Goal: Navigation & Orientation: Find specific page/section

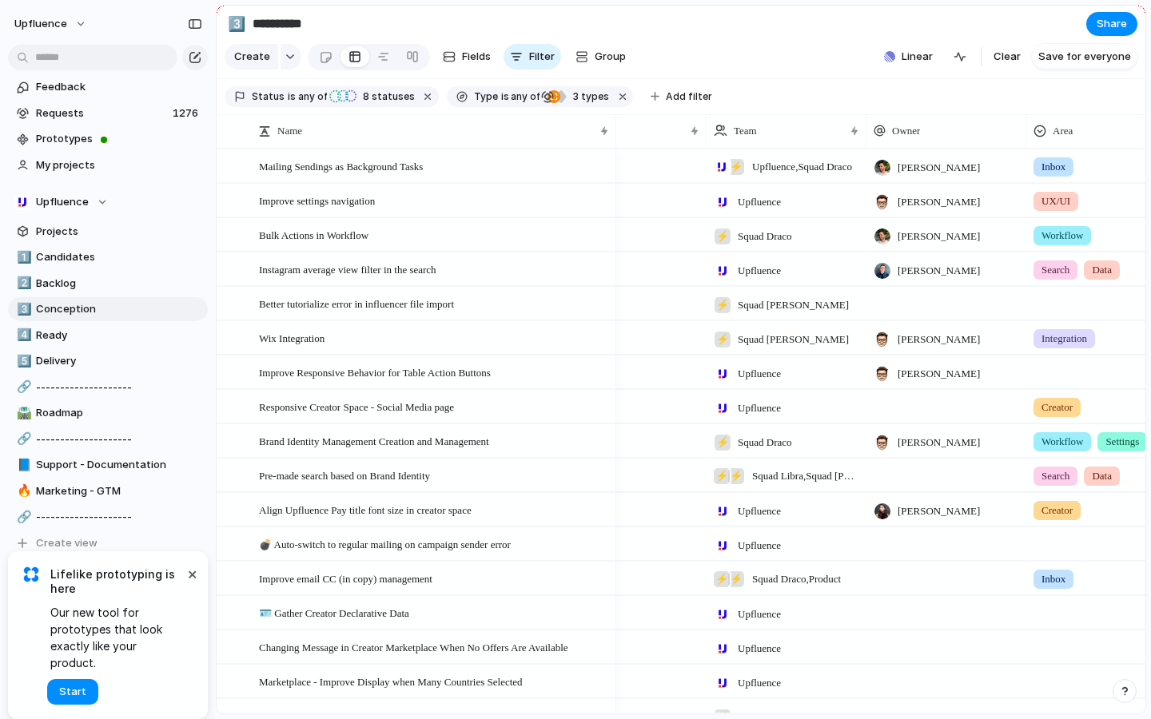
scroll to position [0, 311]
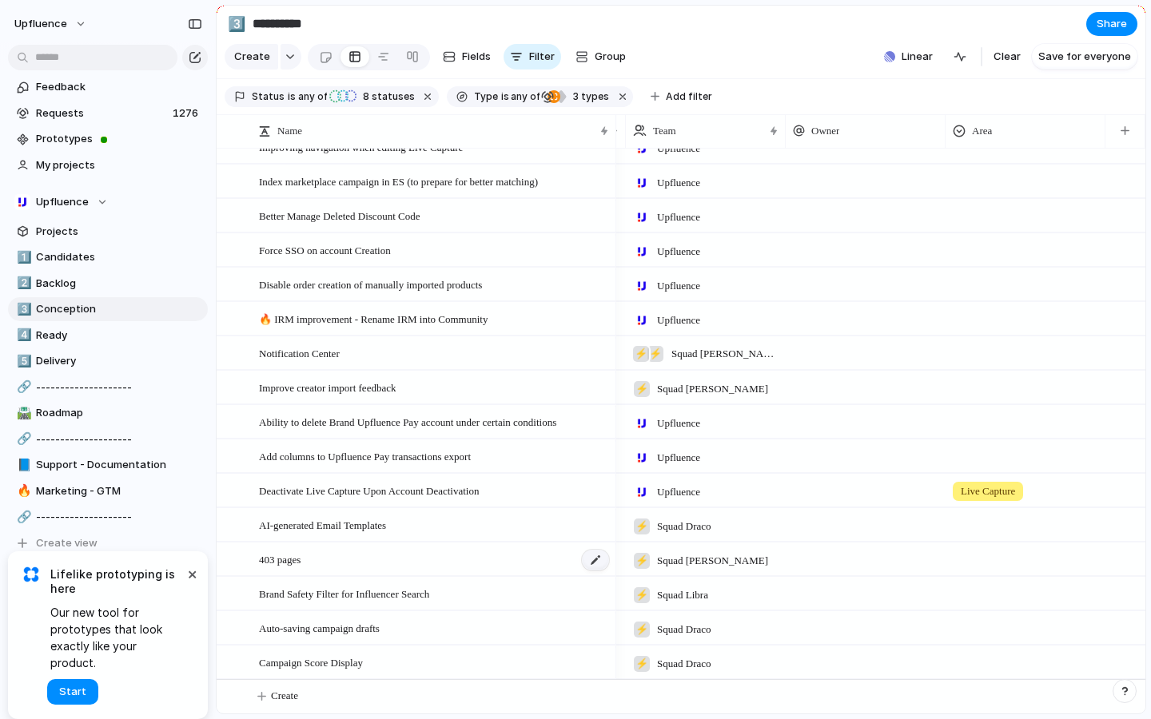
click at [590, 561] on div at bounding box center [595, 560] width 27 height 21
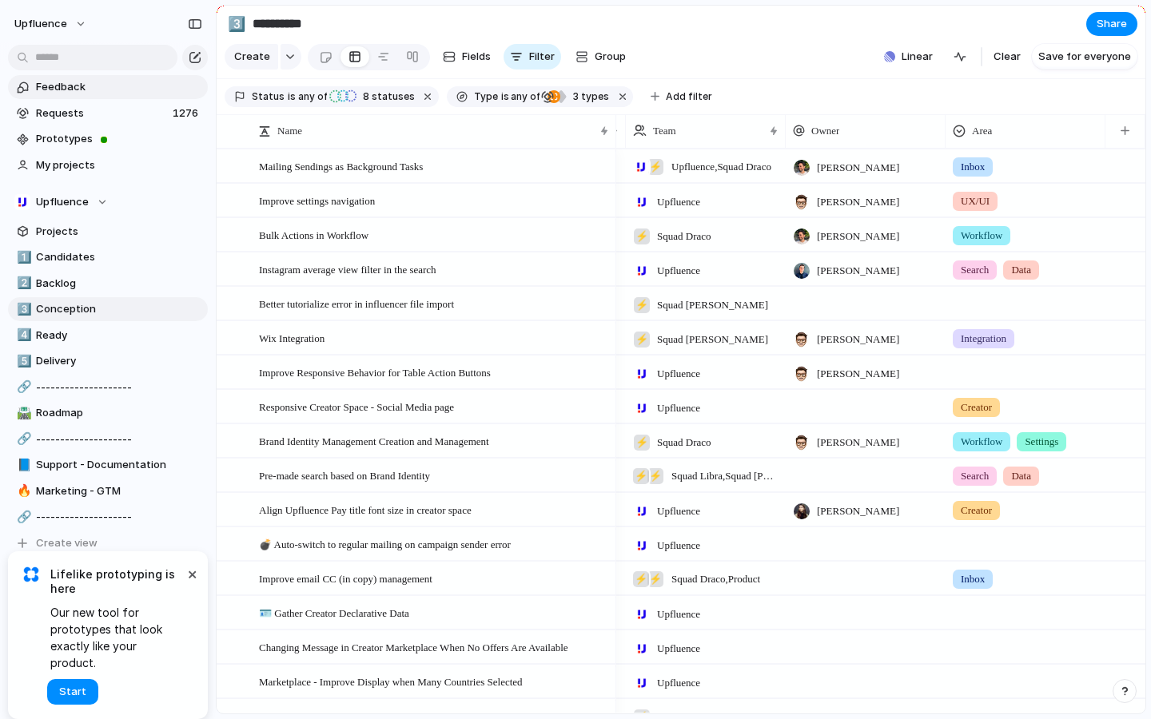
click at [45, 86] on span "Feedback" at bounding box center [119, 87] width 166 height 16
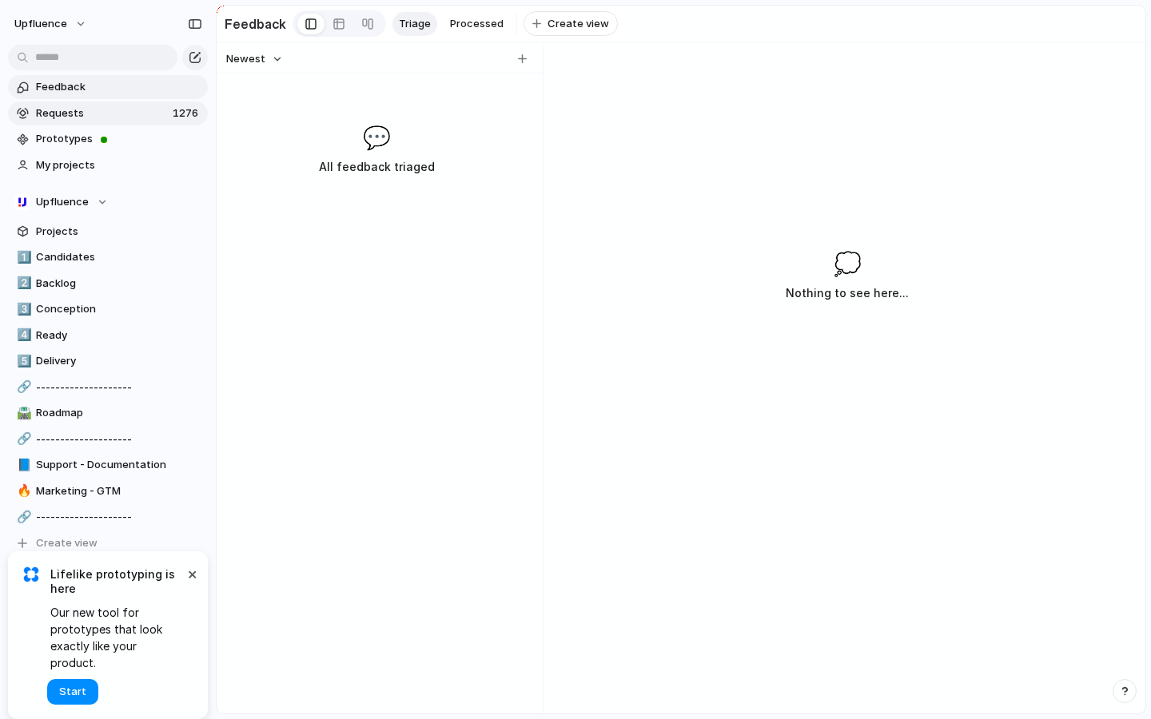
click at [45, 108] on span "Requests" at bounding box center [102, 113] width 132 height 16
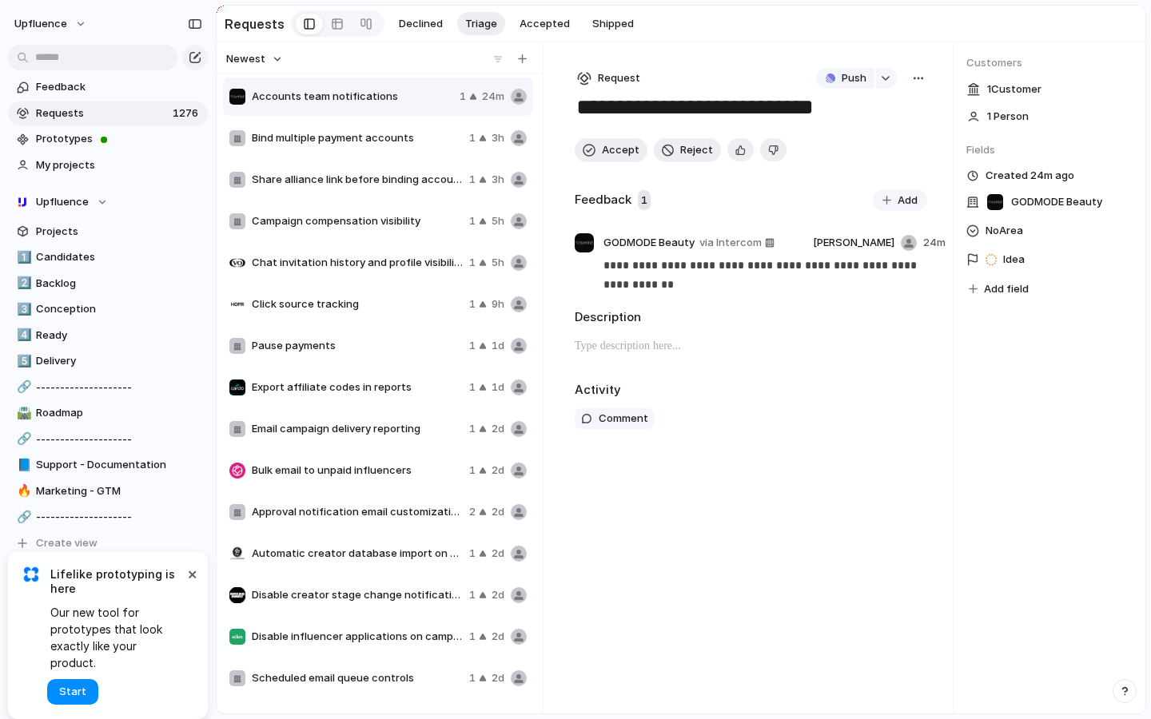
click at [338, 155] on div "Bind multiple payment accounts 1 3h" at bounding box center [378, 138] width 310 height 38
click at [310, 184] on span "Share alliance link before binding account" at bounding box center [357, 180] width 211 height 16
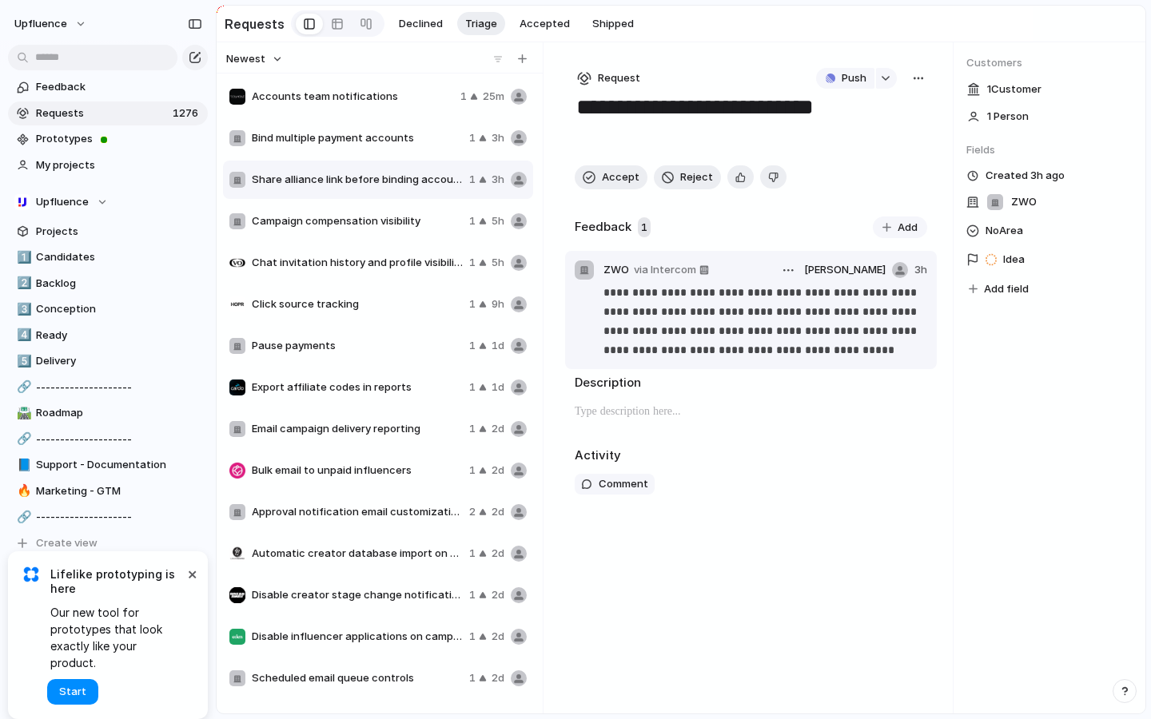
click at [656, 309] on p "**********" at bounding box center [764, 321] width 323 height 77
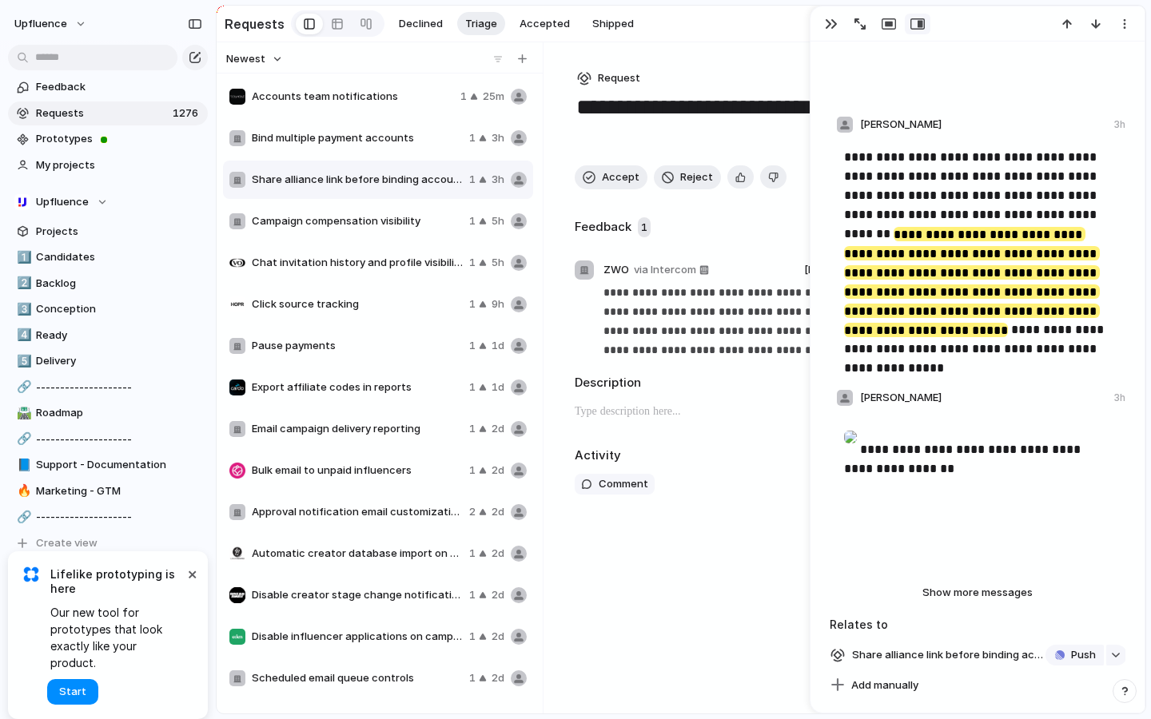
scroll to position [473, 0]
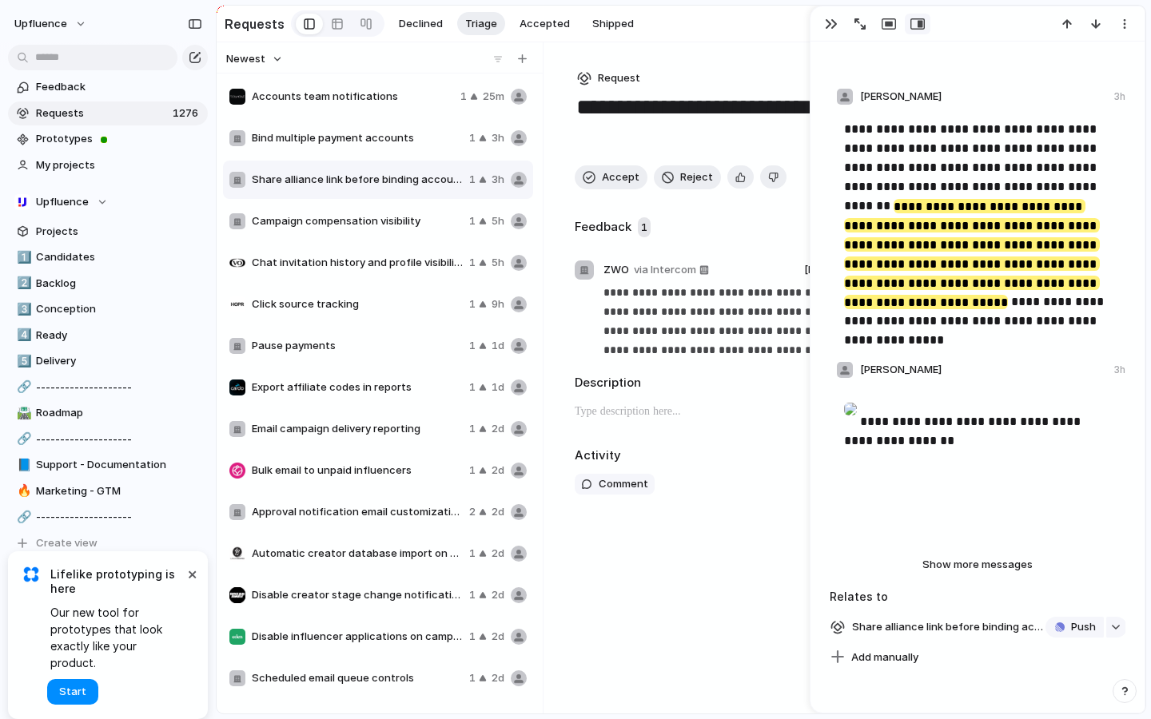
click at [328, 229] on div "Campaign compensation visibility 1 5h" at bounding box center [378, 221] width 310 height 38
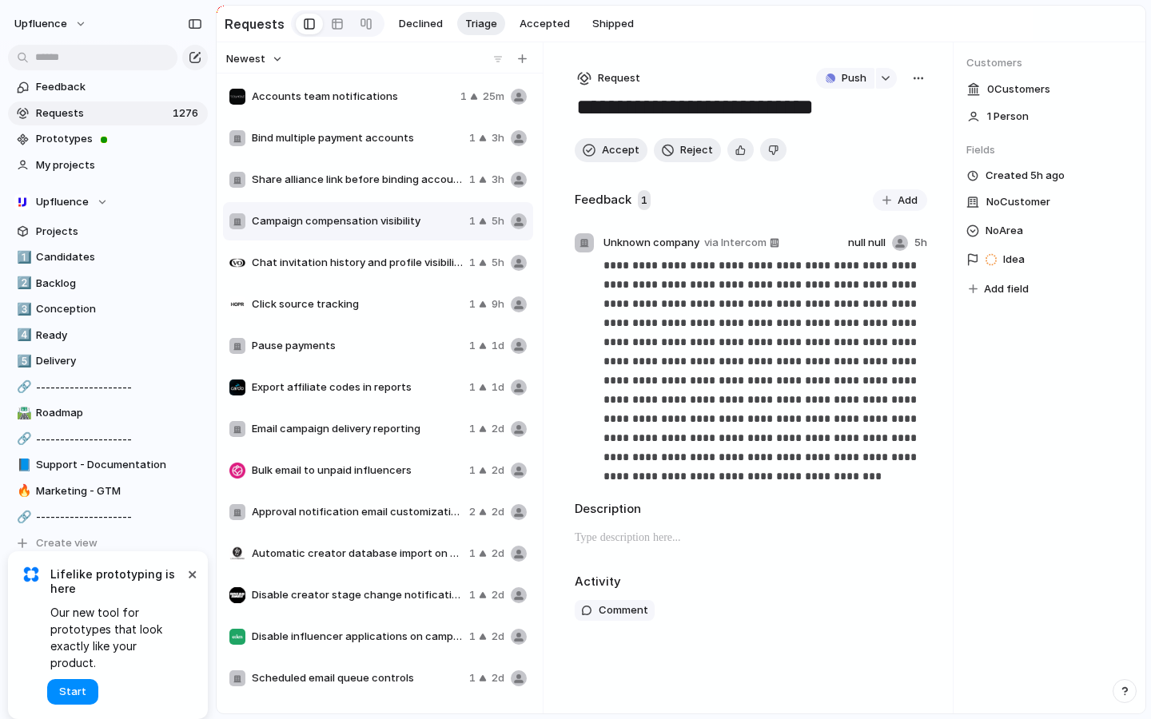
click at [325, 274] on div "Chat invitation history and profile visibility 1 5h" at bounding box center [378, 263] width 310 height 38
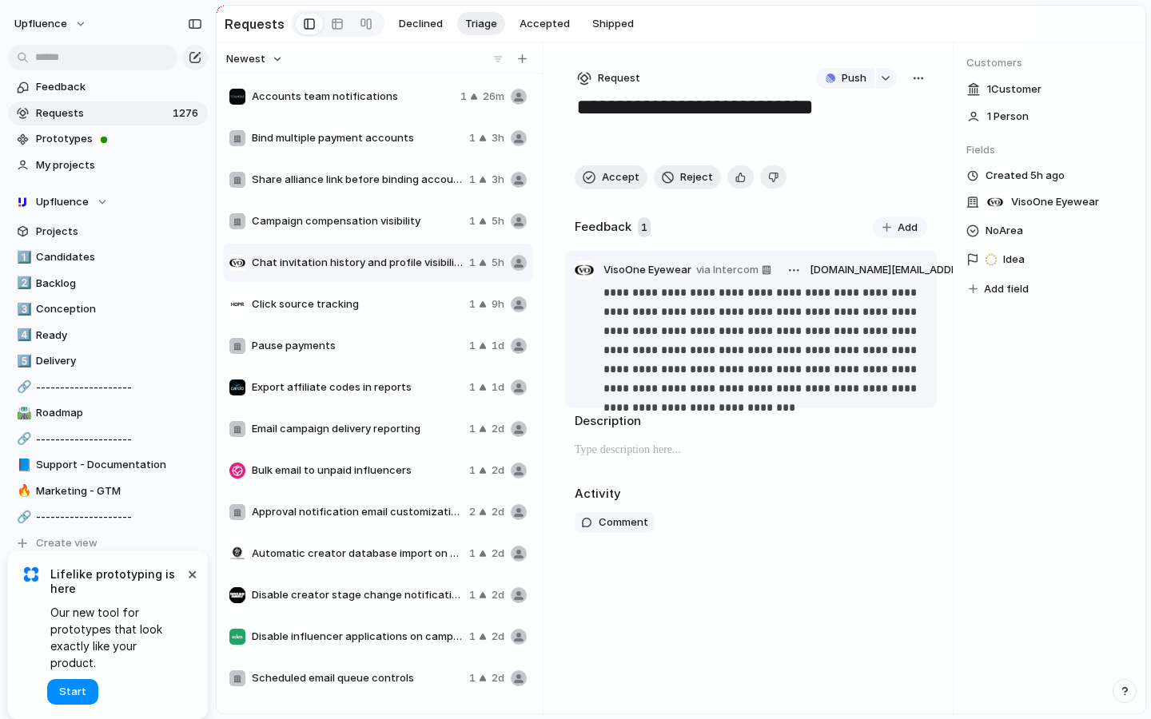
click at [664, 366] on p "**********" at bounding box center [764, 340] width 323 height 115
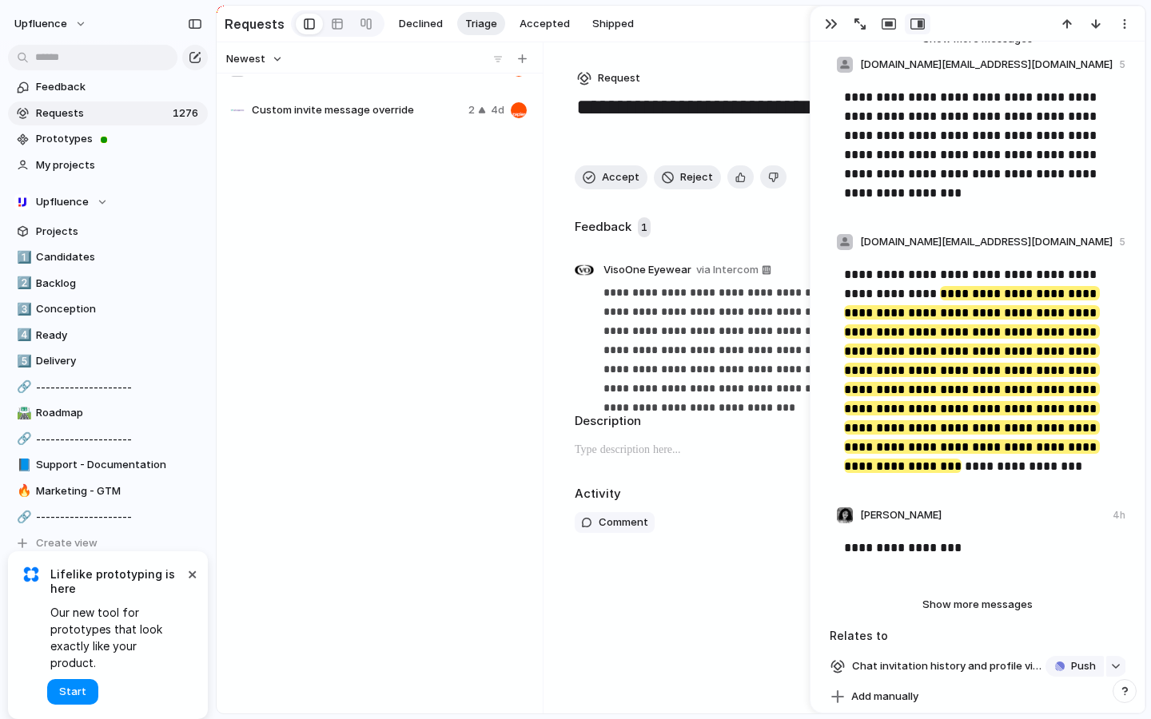
scroll to position [52429, 0]
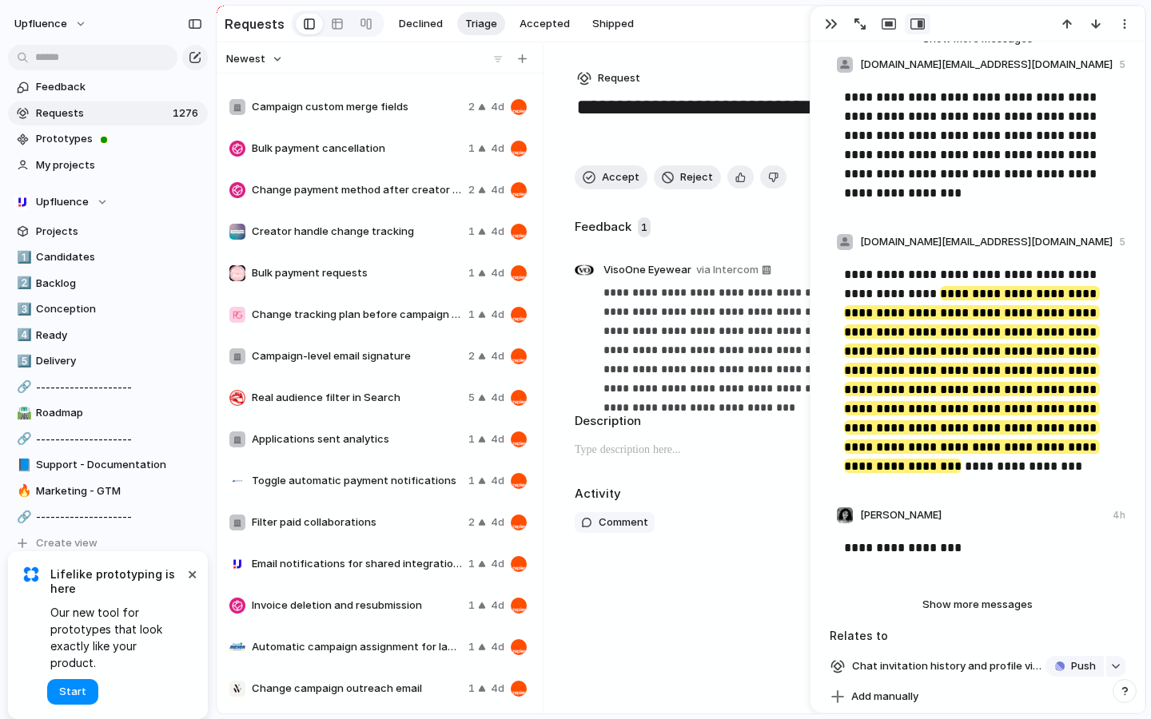
click at [333, 687] on span "Change campaign outreach email" at bounding box center [357, 689] width 210 height 16
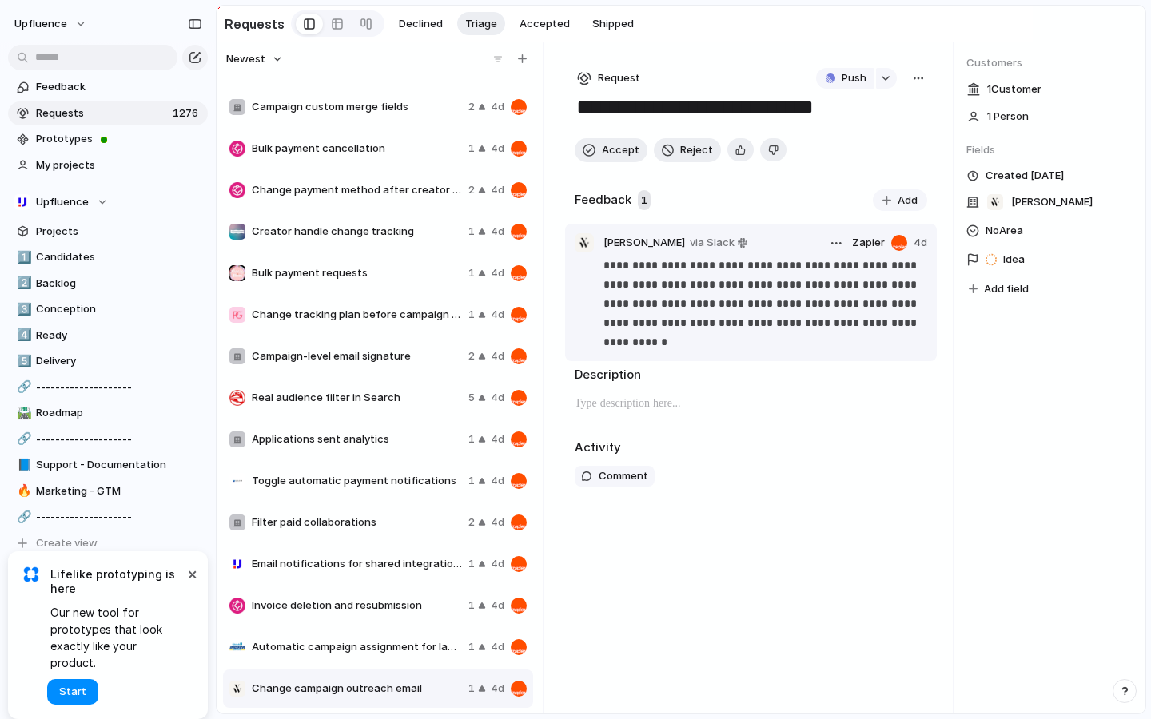
click at [674, 337] on p "**********" at bounding box center [764, 304] width 323 height 96
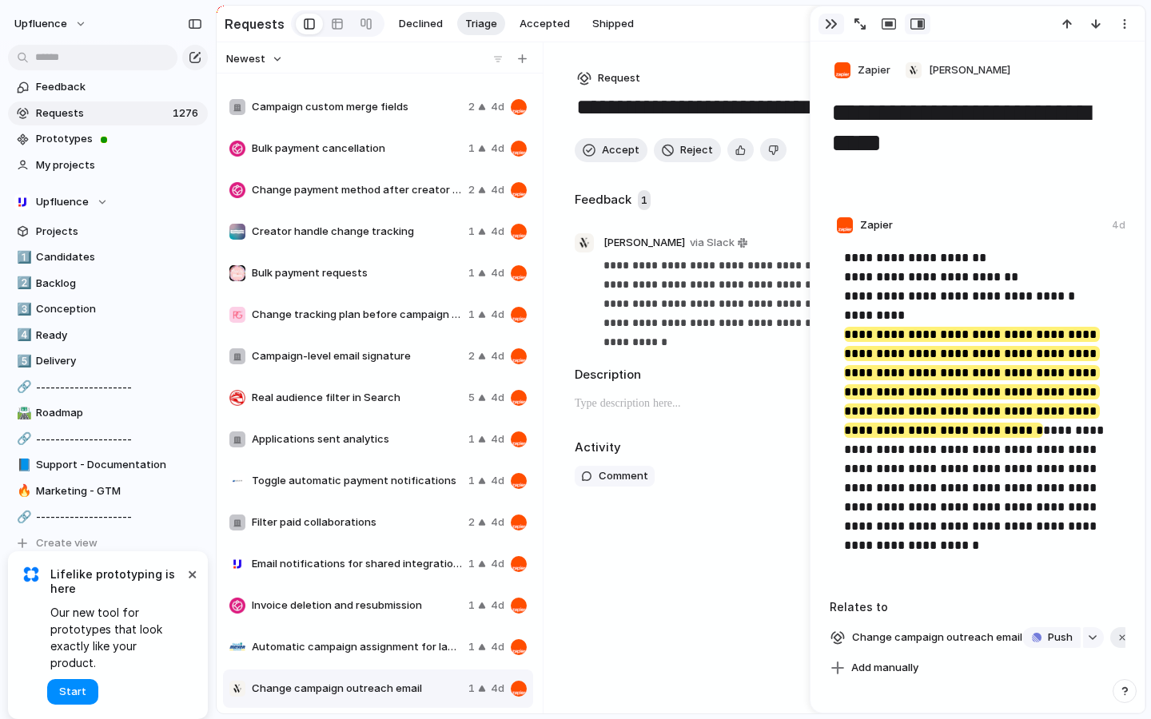
click at [825, 30] on div "button" at bounding box center [831, 24] width 13 height 13
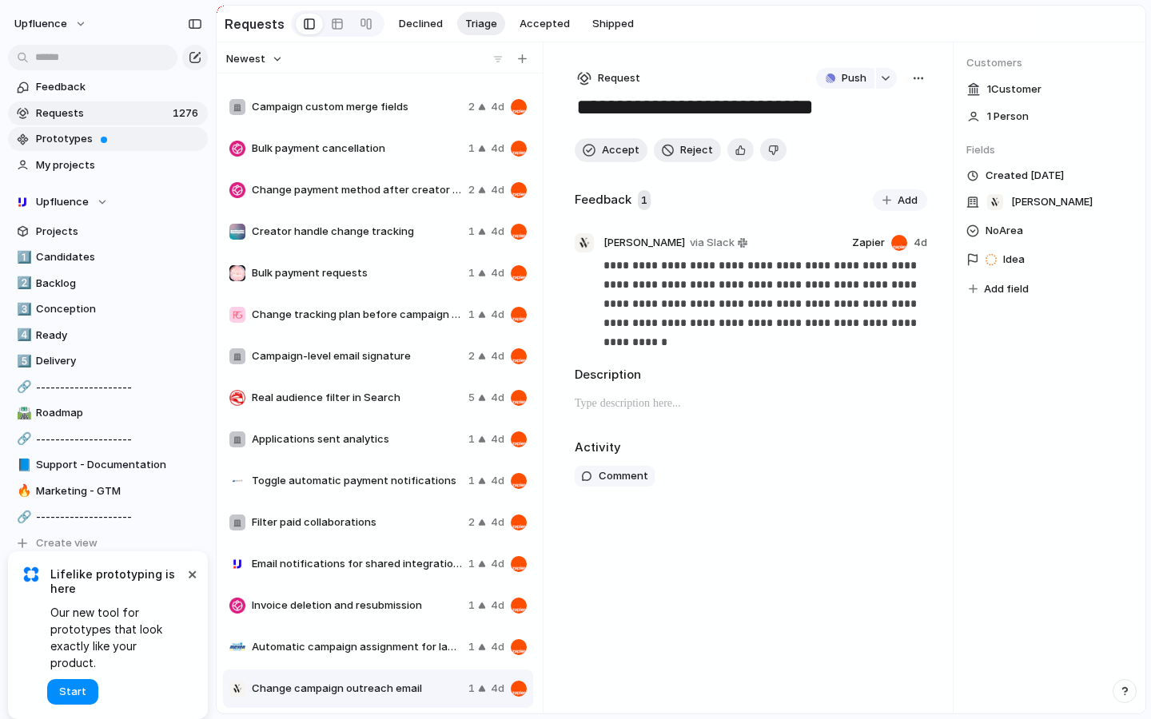
drag, startPoint x: 54, startPoint y: 166, endPoint x: 54, endPoint y: 131, distance: 35.2
click at [54, 131] on span "Prototypes" at bounding box center [119, 139] width 166 height 16
click at [47, 165] on span "My projects" at bounding box center [119, 165] width 166 height 16
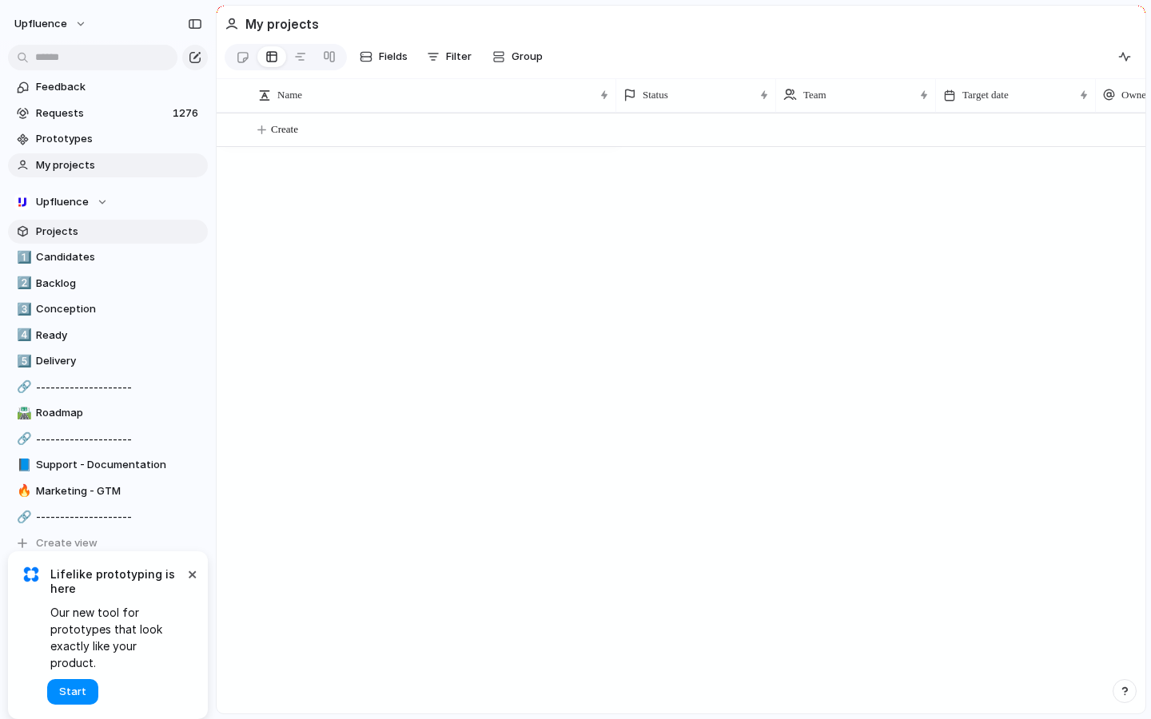
click at [42, 233] on span "Projects" at bounding box center [119, 232] width 166 height 16
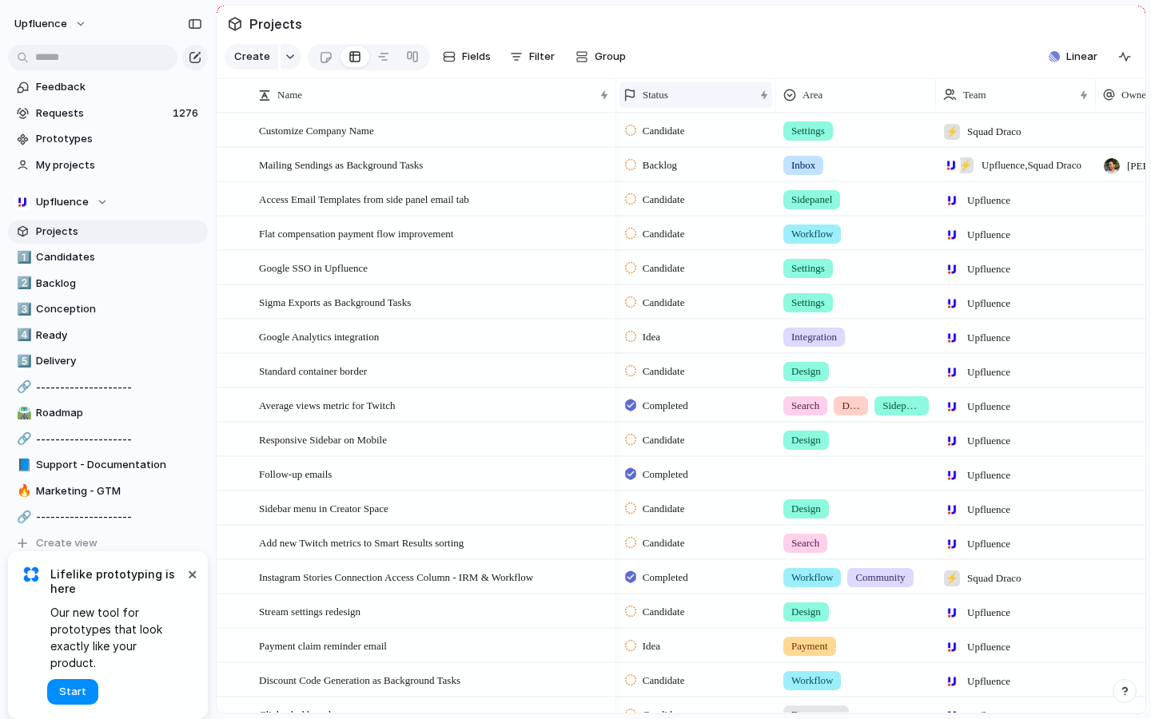
click at [704, 95] on div "Status" at bounding box center [688, 95] width 130 height 16
click at [704, 53] on div "Modify Hide Sort ascending Sort descending" at bounding box center [575, 359] width 1151 height 719
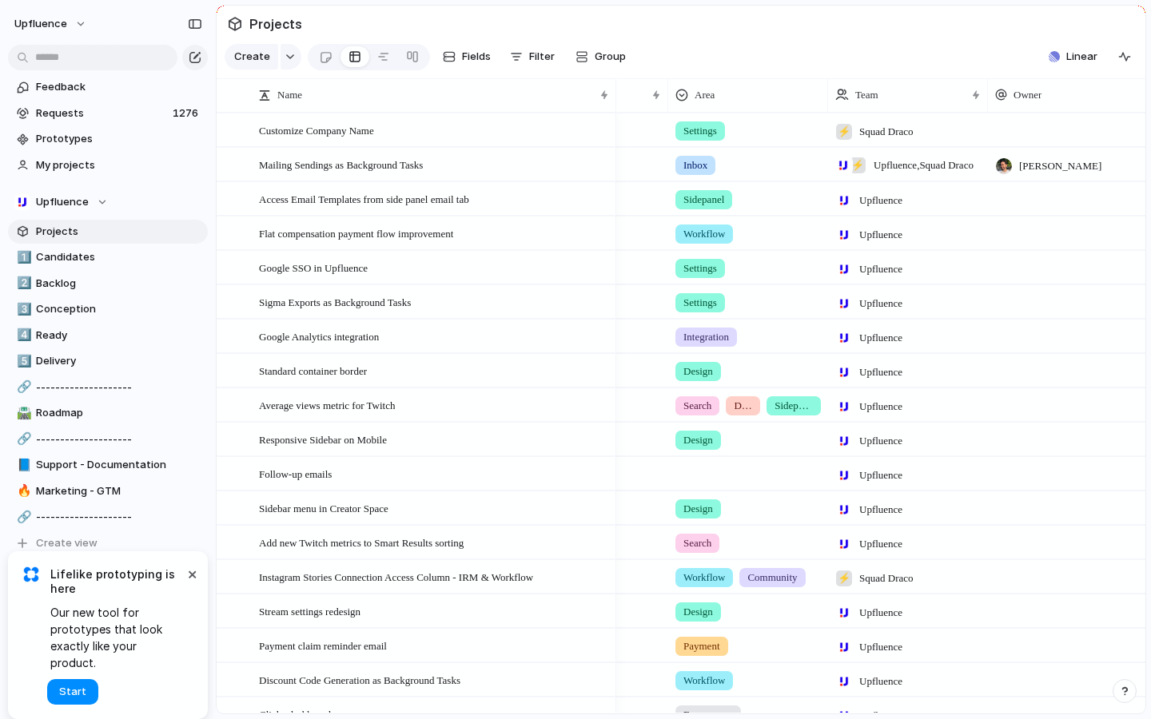
scroll to position [0, 116]
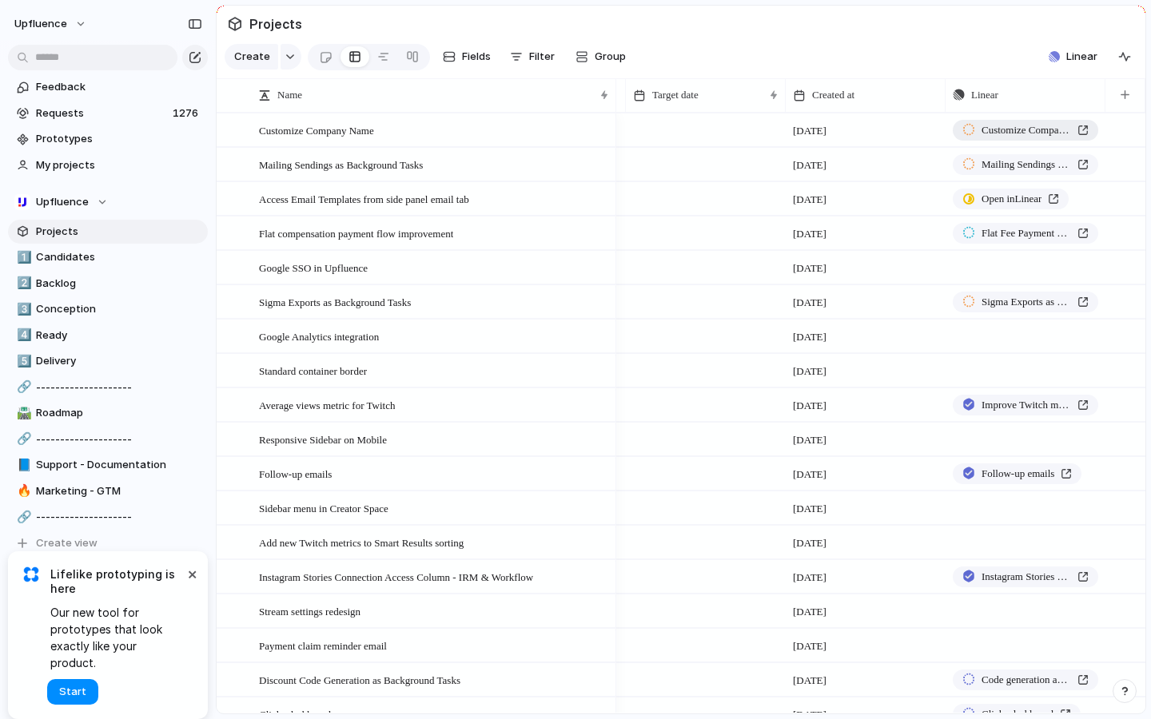
click at [988, 137] on link "Customize Company Name" at bounding box center [1025, 130] width 145 height 21
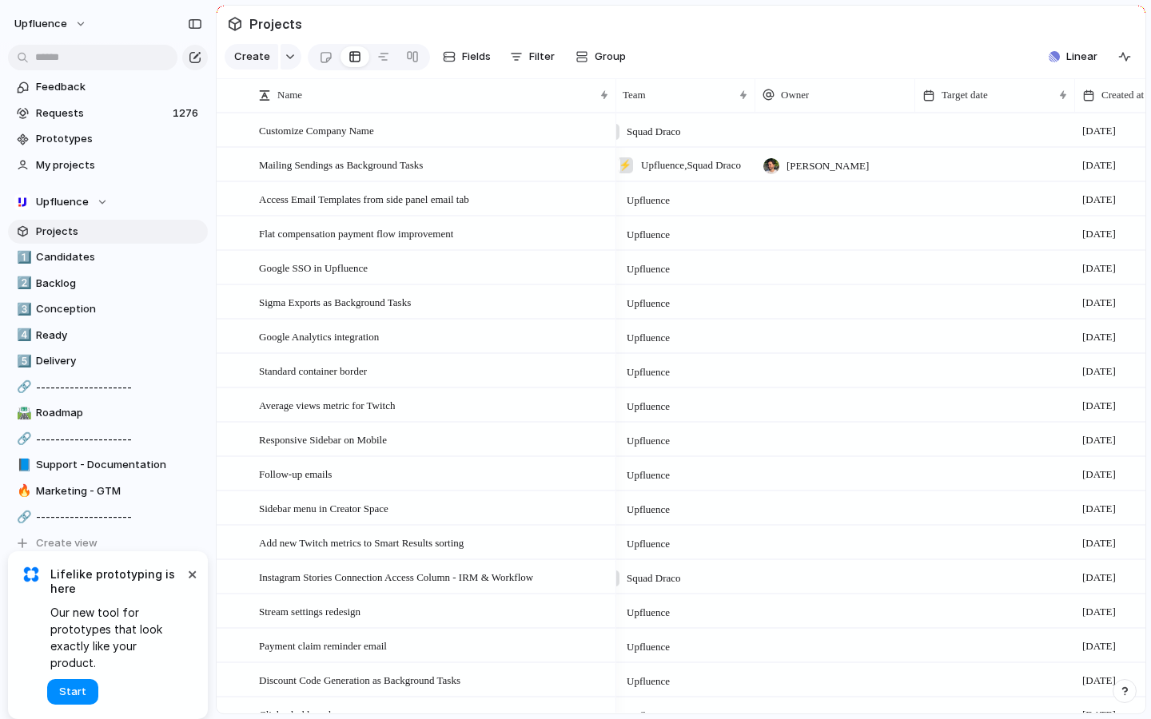
scroll to position [0, 267]
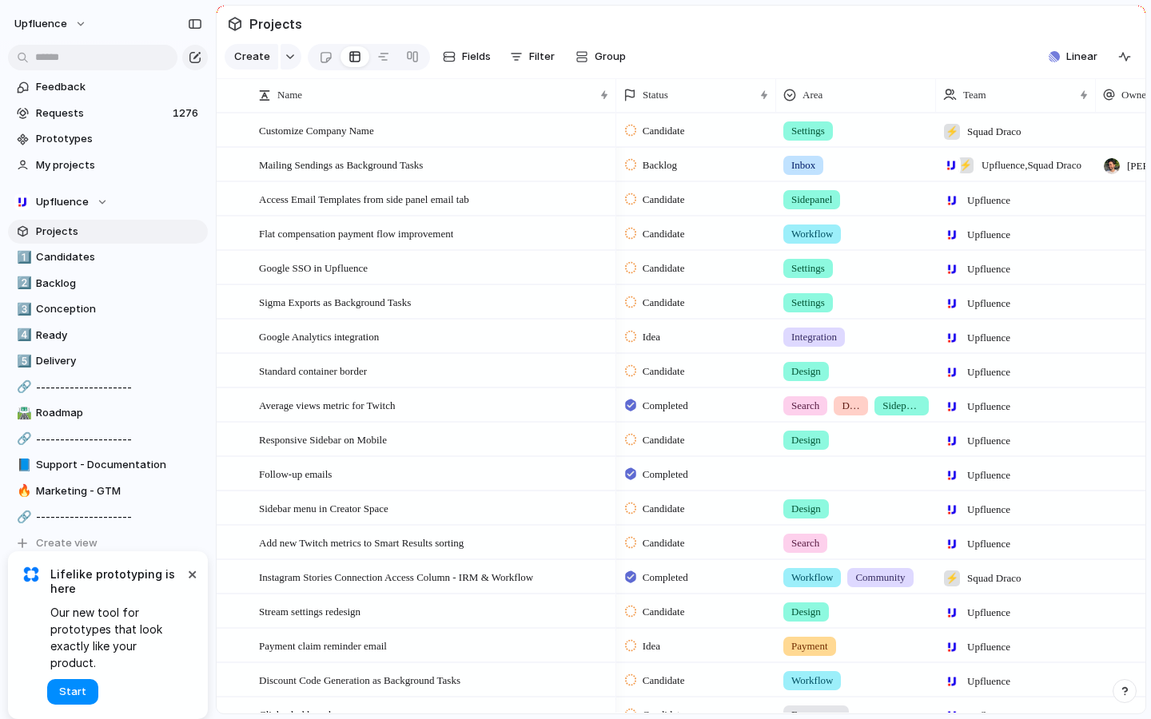
click at [821, 137] on span "Settings" at bounding box center [808, 131] width 34 height 16
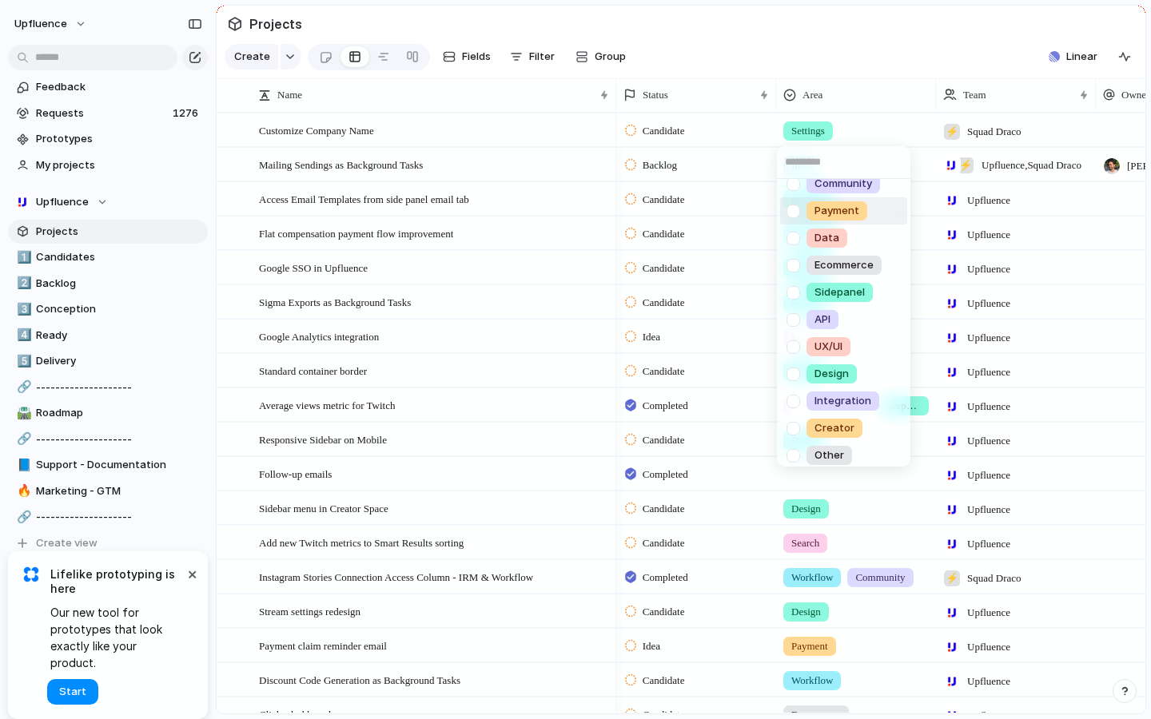
scroll to position [209, 0]
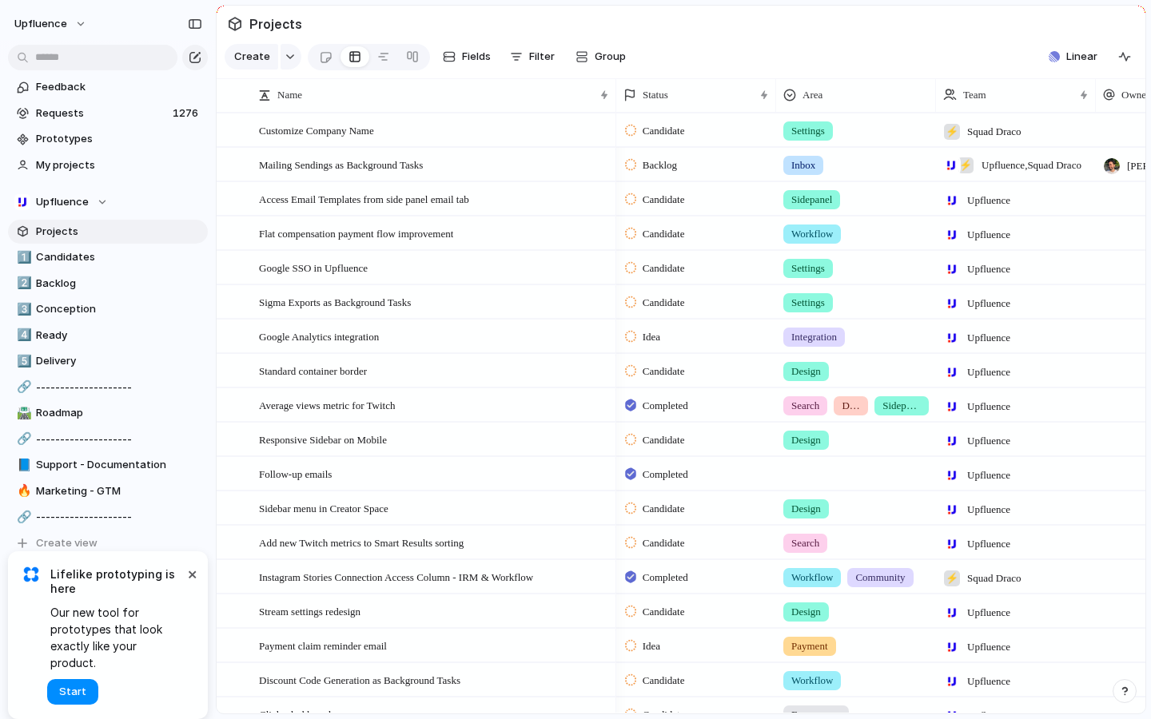
click at [852, 30] on div "Search Workflow Stream Live Capture Settings [DATE] Inbox Community Payment Dat…" at bounding box center [575, 359] width 1151 height 719
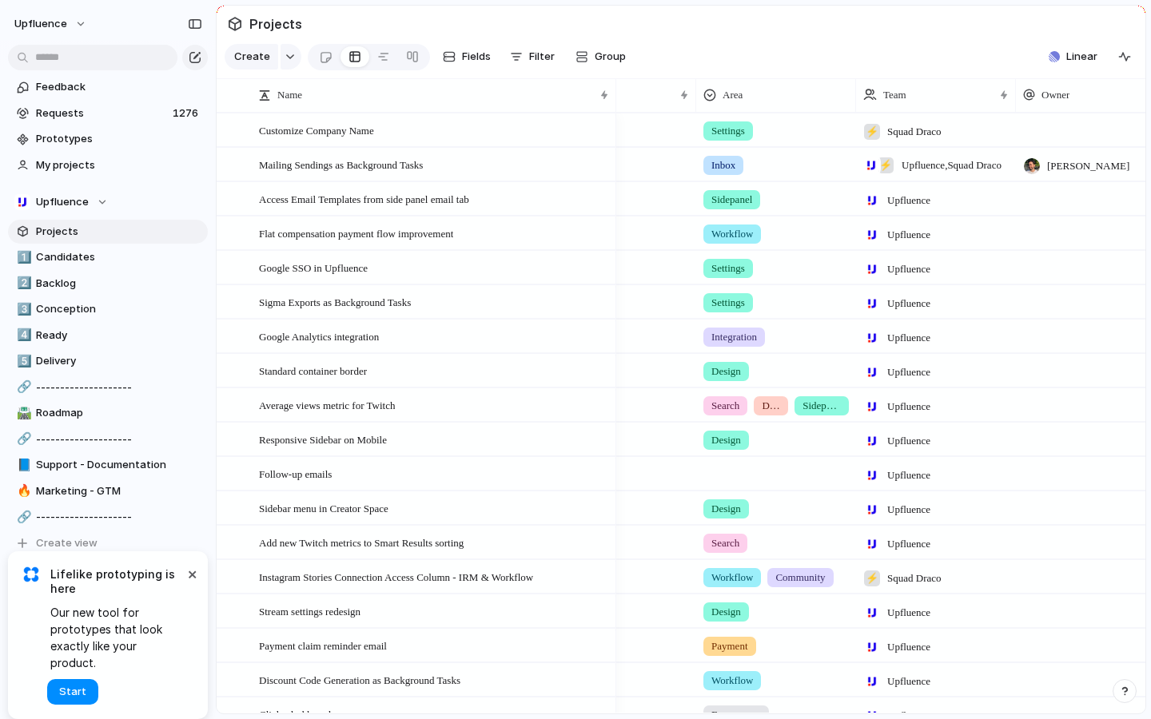
scroll to position [0, 86]
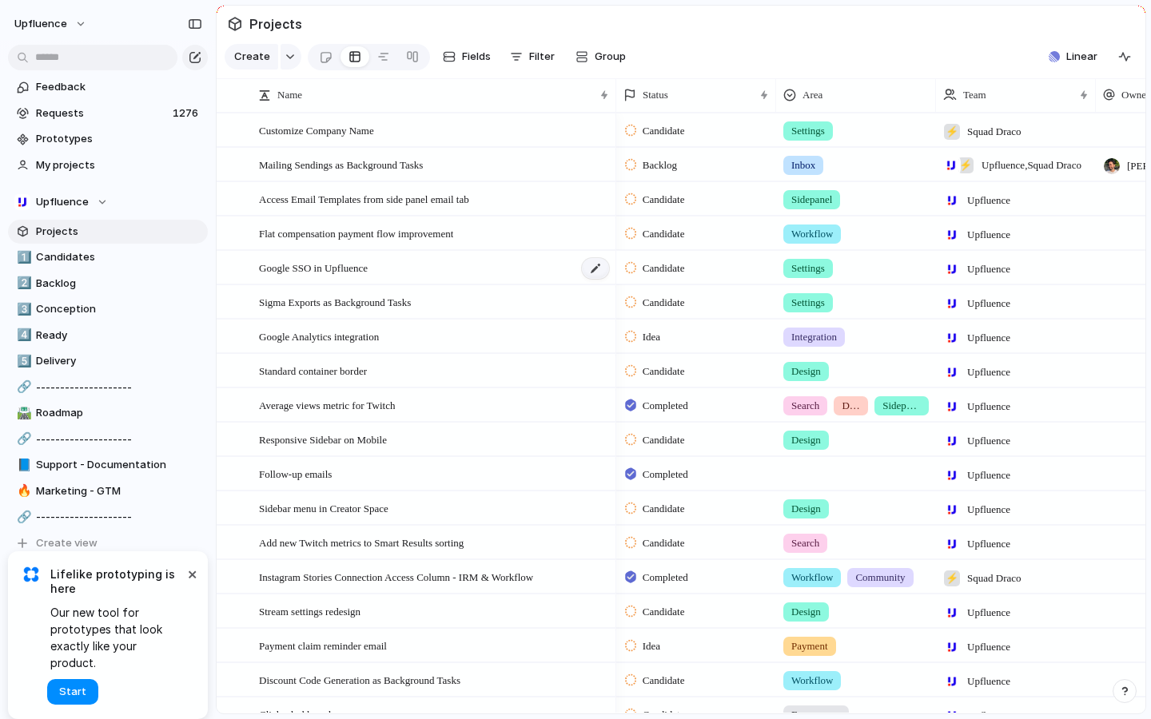
click at [595, 274] on div at bounding box center [595, 268] width 27 height 21
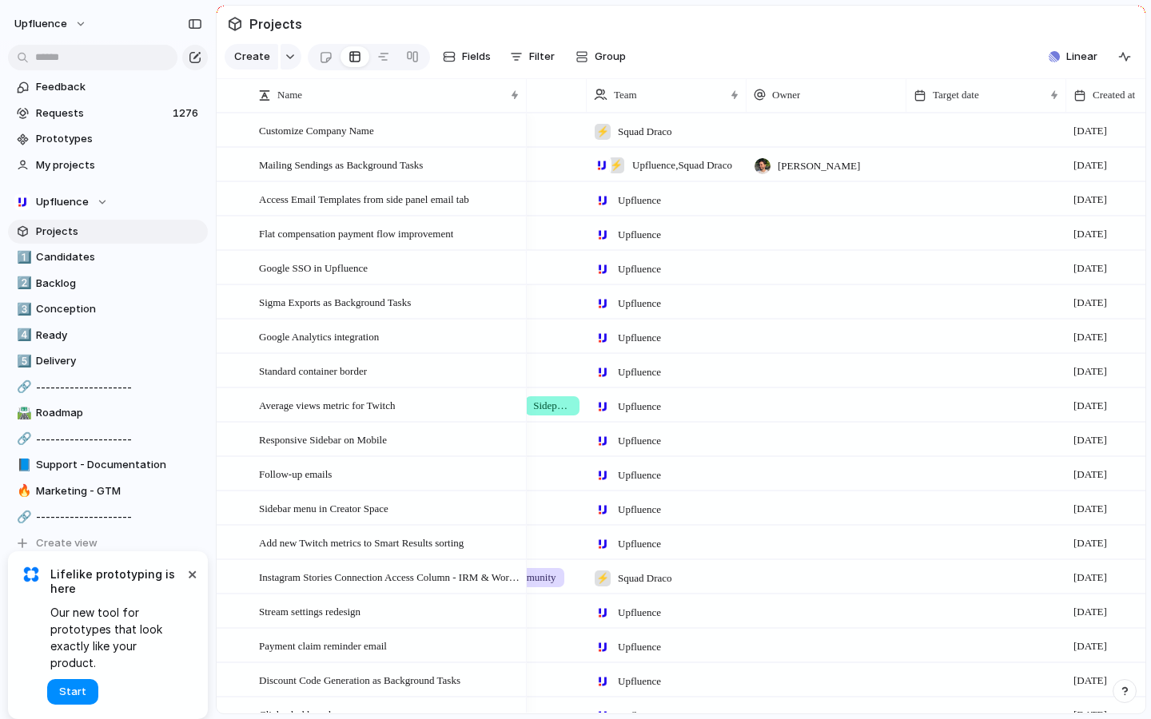
drag, startPoint x: 615, startPoint y: 93, endPoint x: 514, endPoint y: 101, distance: 101.8
click at [522, 101] on div at bounding box center [526, 95] width 8 height 34
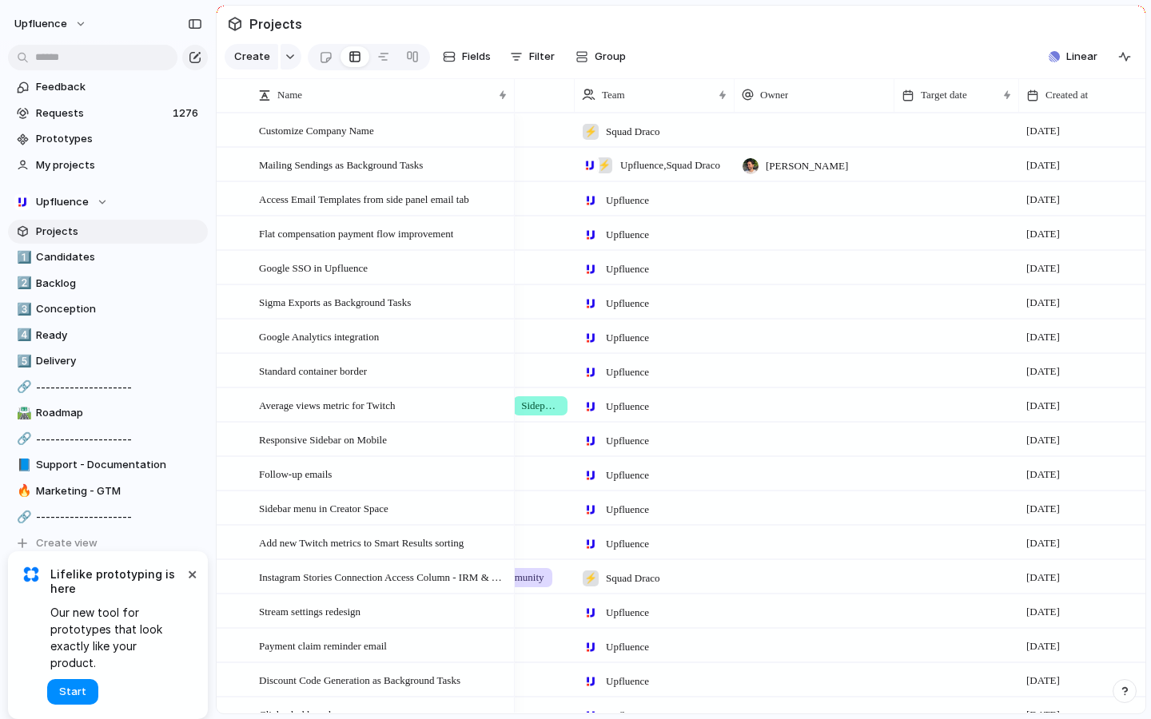
drag, startPoint x: 1055, startPoint y: 91, endPoint x: 1000, endPoint y: 97, distance: 54.7
click at [1014, 97] on div at bounding box center [1018, 95] width 8 height 34
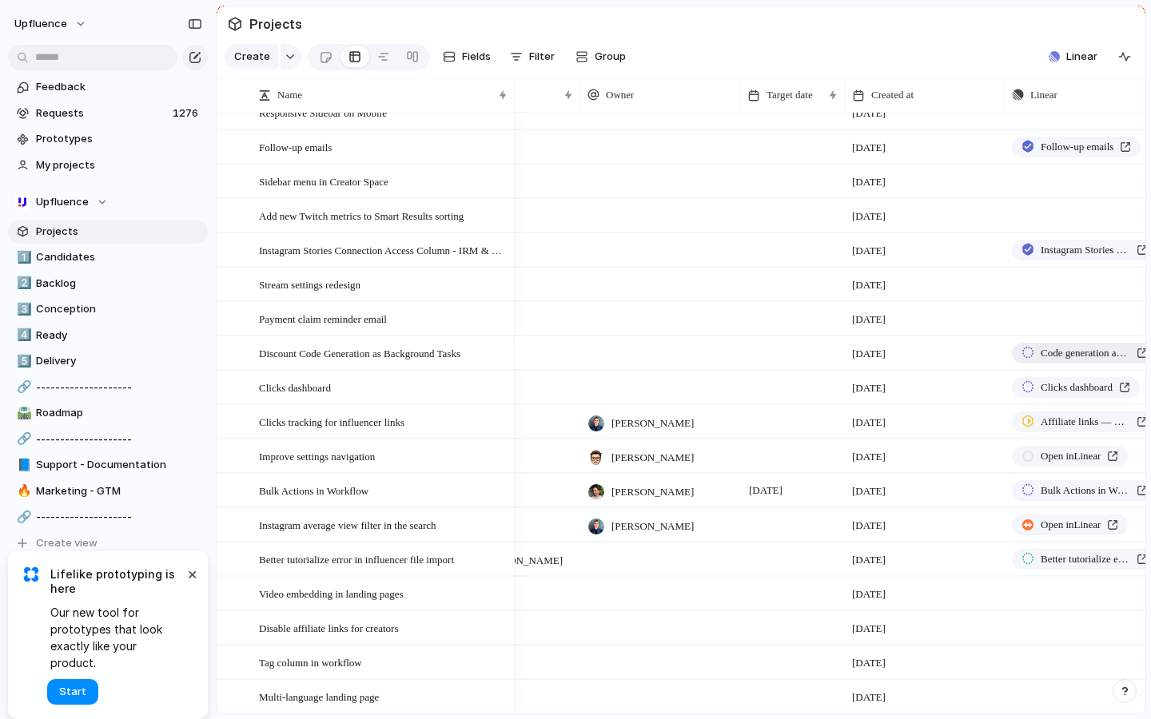
click at [1072, 360] on span "Code generation as a background task" at bounding box center [1084, 353] width 89 height 16
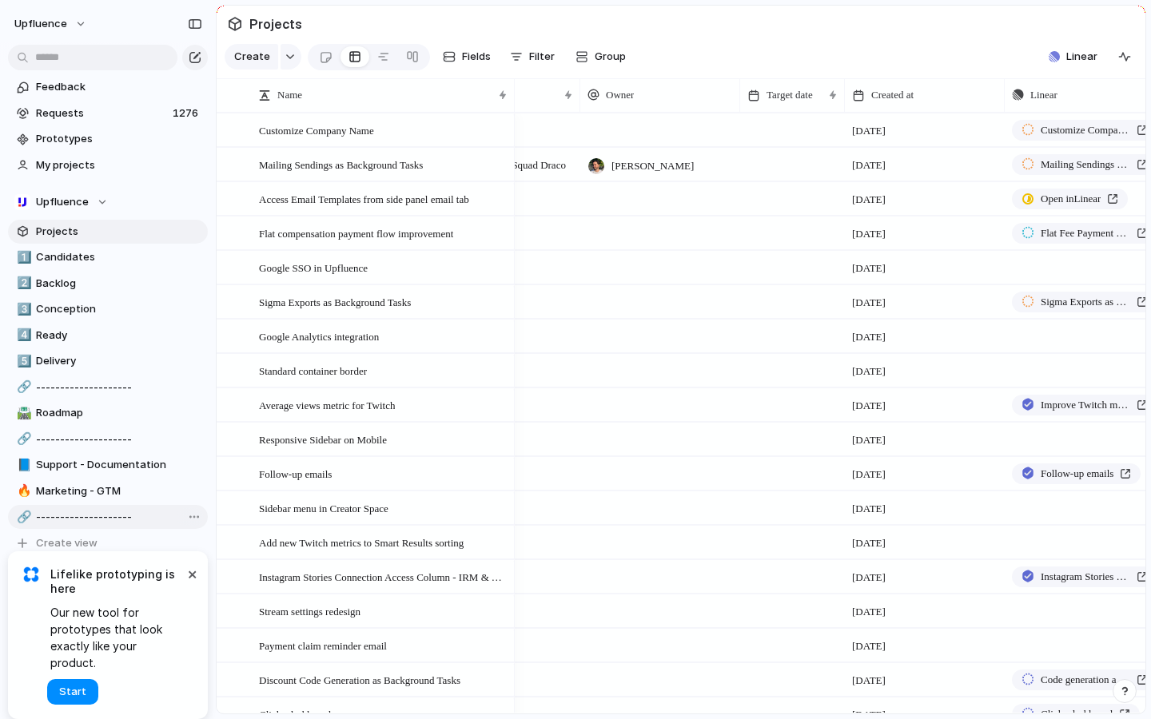
click at [205, 508] on div "🔗 --------------------" at bounding box center [108, 517] width 200 height 24
click at [66, 22] on button "Upfluence" at bounding box center [51, 24] width 88 height 26
click at [66, 65] on span "Settings" at bounding box center [59, 60] width 44 height 16
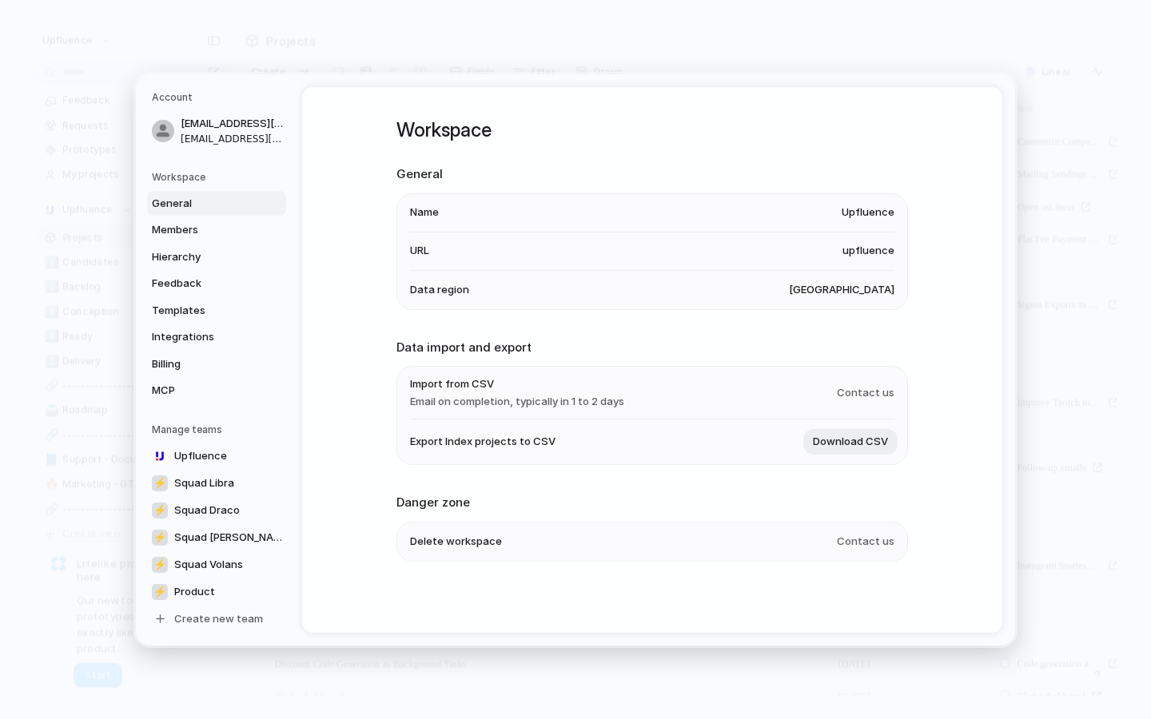
scroll to position [3, 0]
click at [237, 141] on span "[EMAIL_ADDRESS][DOMAIN_NAME]" at bounding box center [232, 138] width 102 height 14
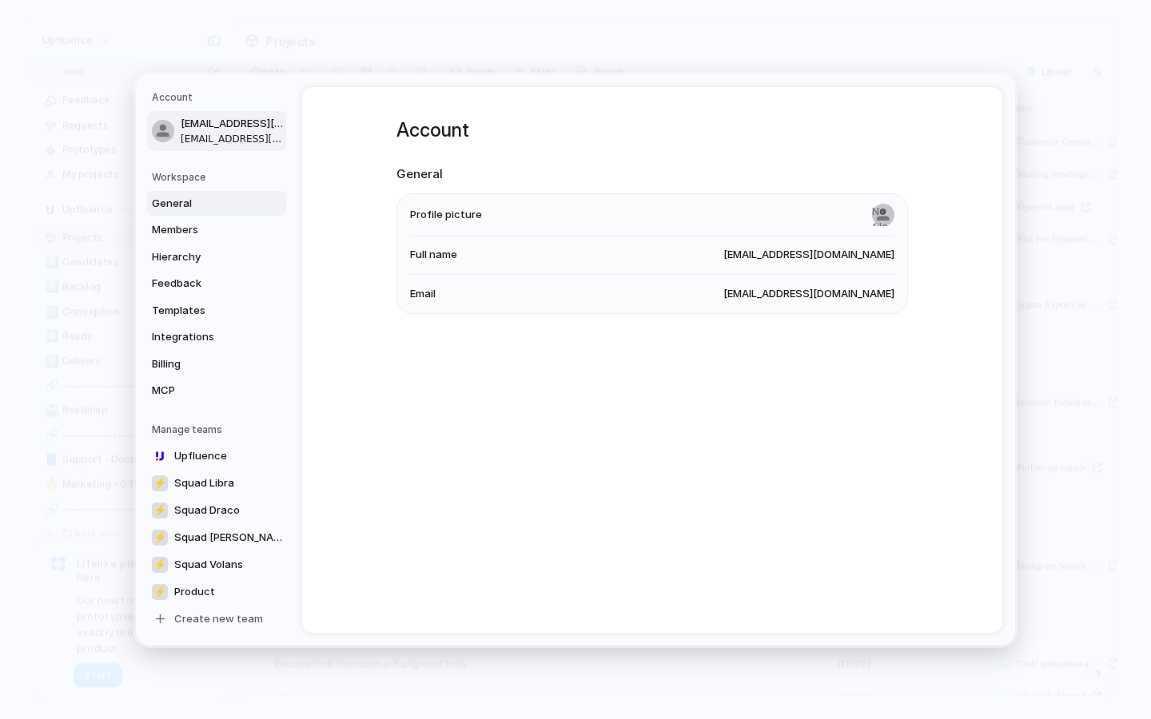
click at [173, 197] on span "General" at bounding box center [203, 203] width 102 height 16
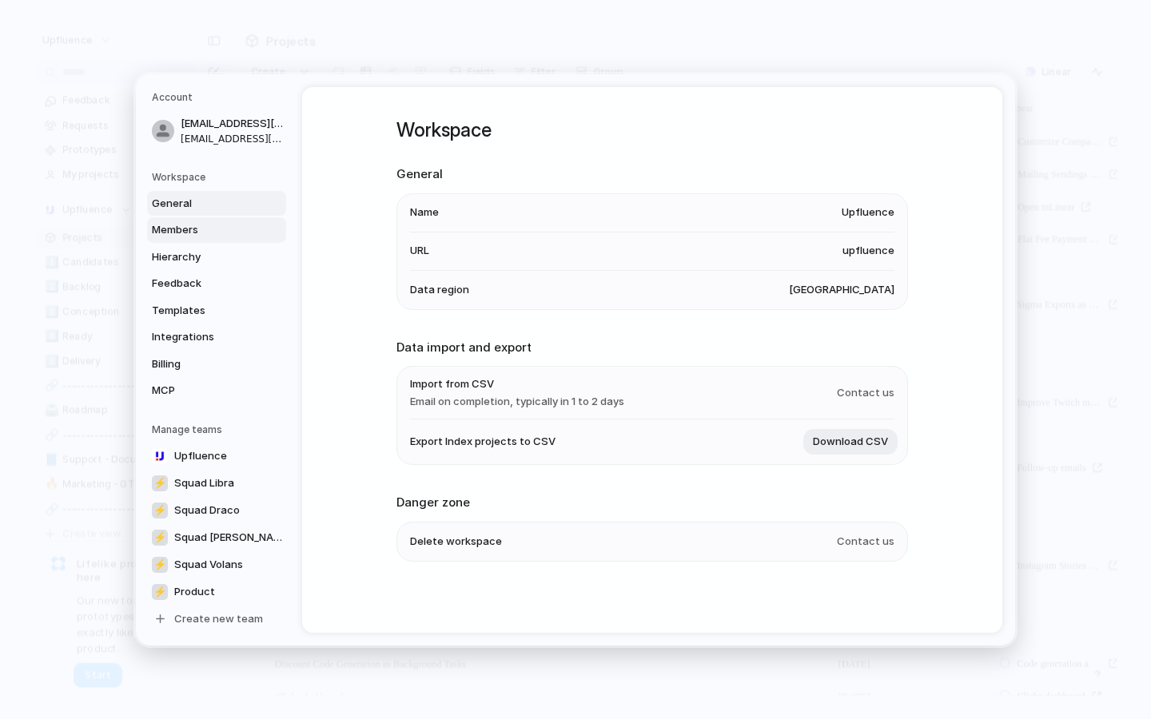
click at [178, 230] on span "Members" at bounding box center [203, 230] width 102 height 16
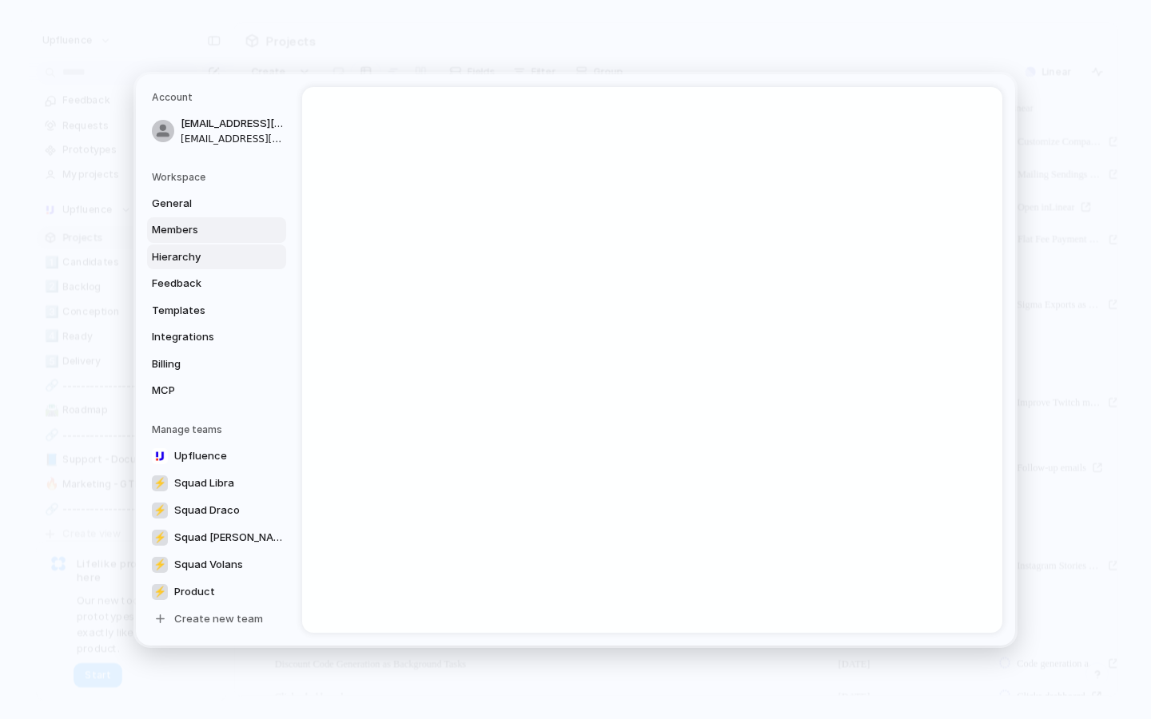
click at [177, 254] on span "Hierarchy" at bounding box center [203, 257] width 102 height 16
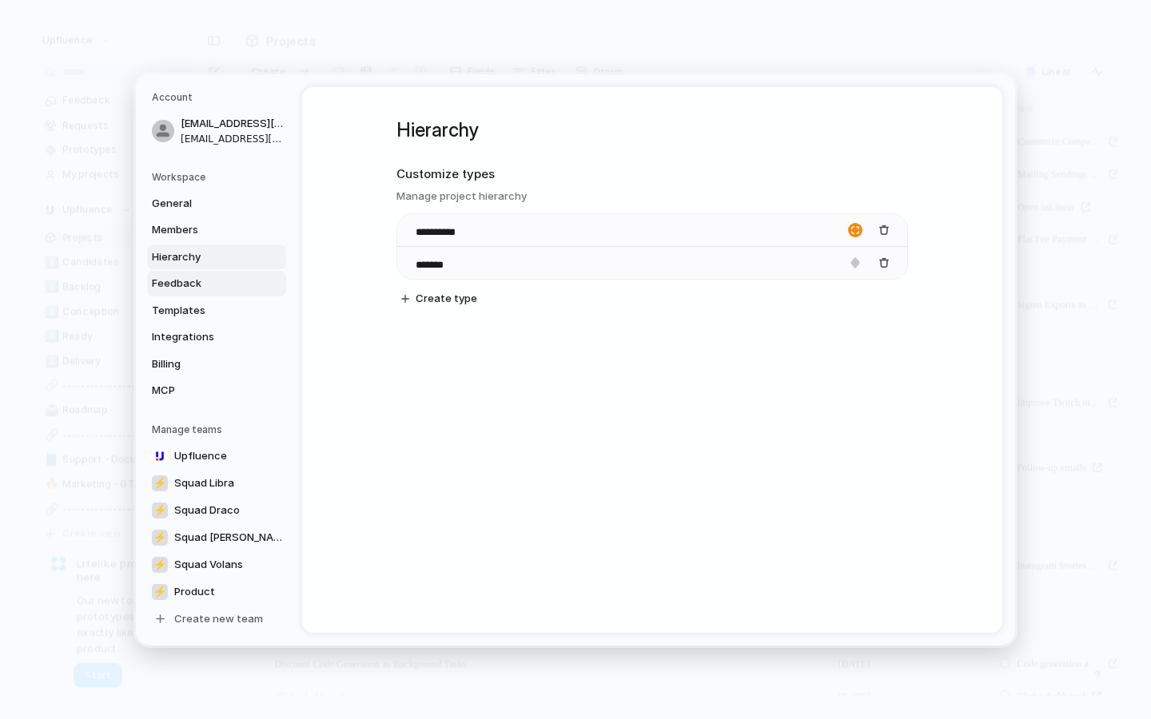
click at [173, 273] on link "Feedback" at bounding box center [216, 284] width 139 height 26
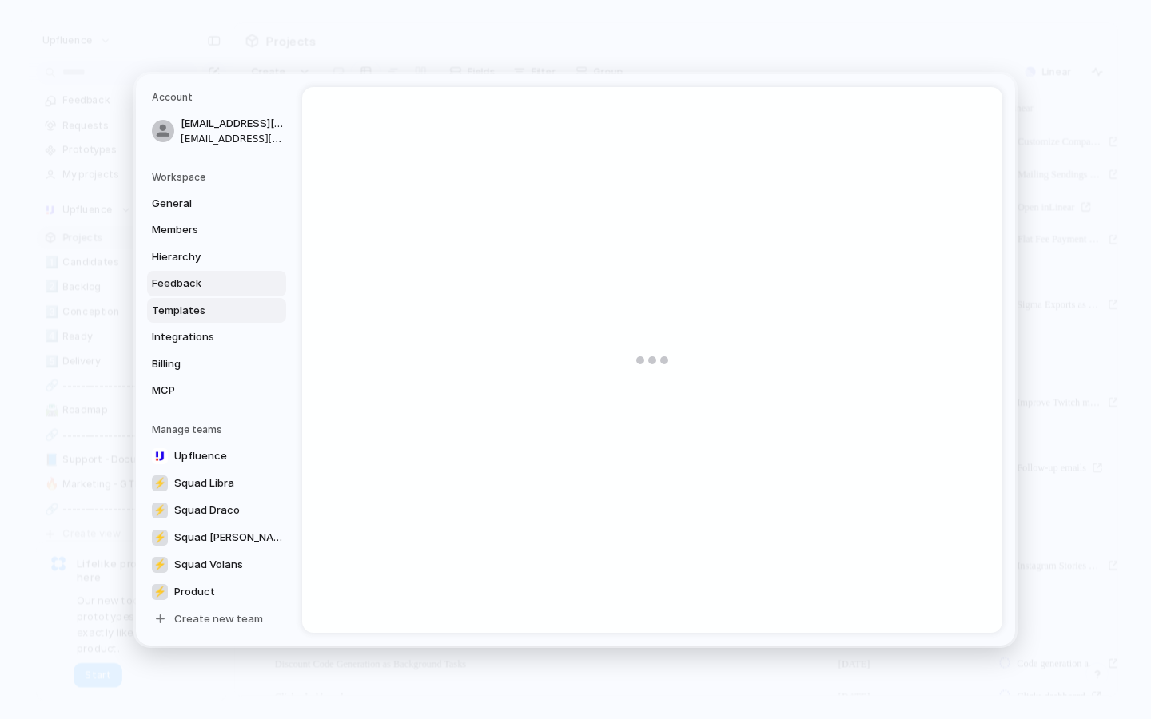
click at [165, 299] on link "Templates" at bounding box center [216, 310] width 139 height 26
click at [165, 340] on span "Integrations" at bounding box center [203, 337] width 102 height 16
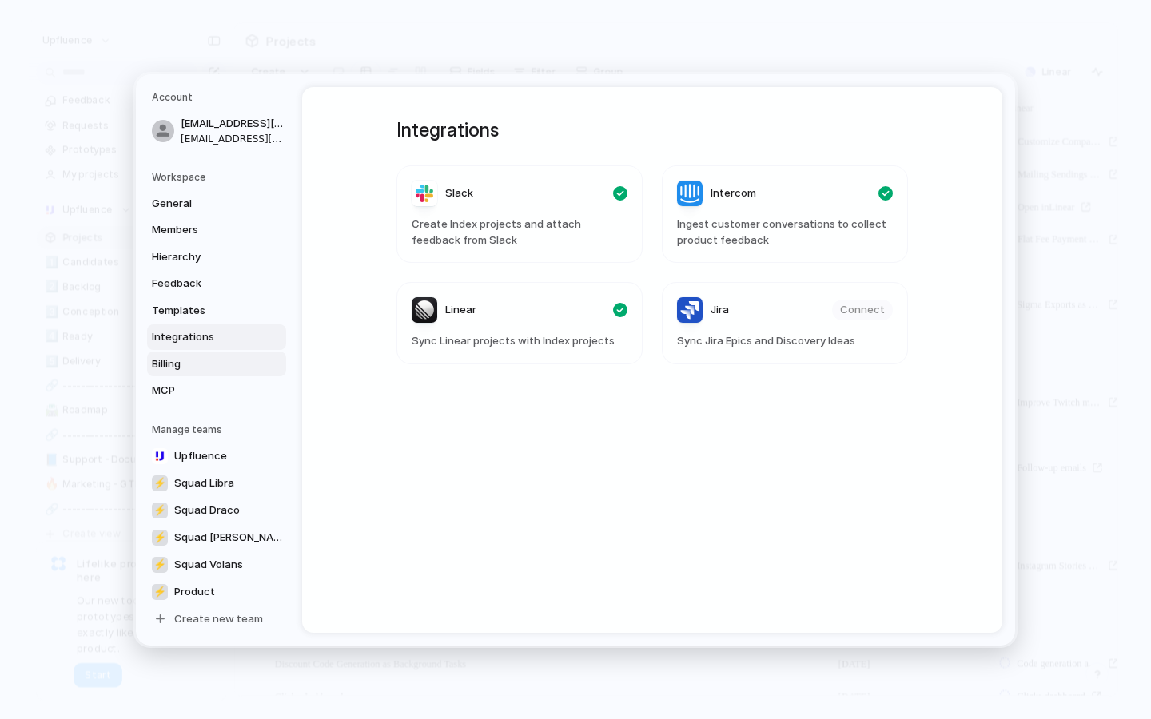
click at [161, 369] on span "Billing" at bounding box center [203, 364] width 102 height 16
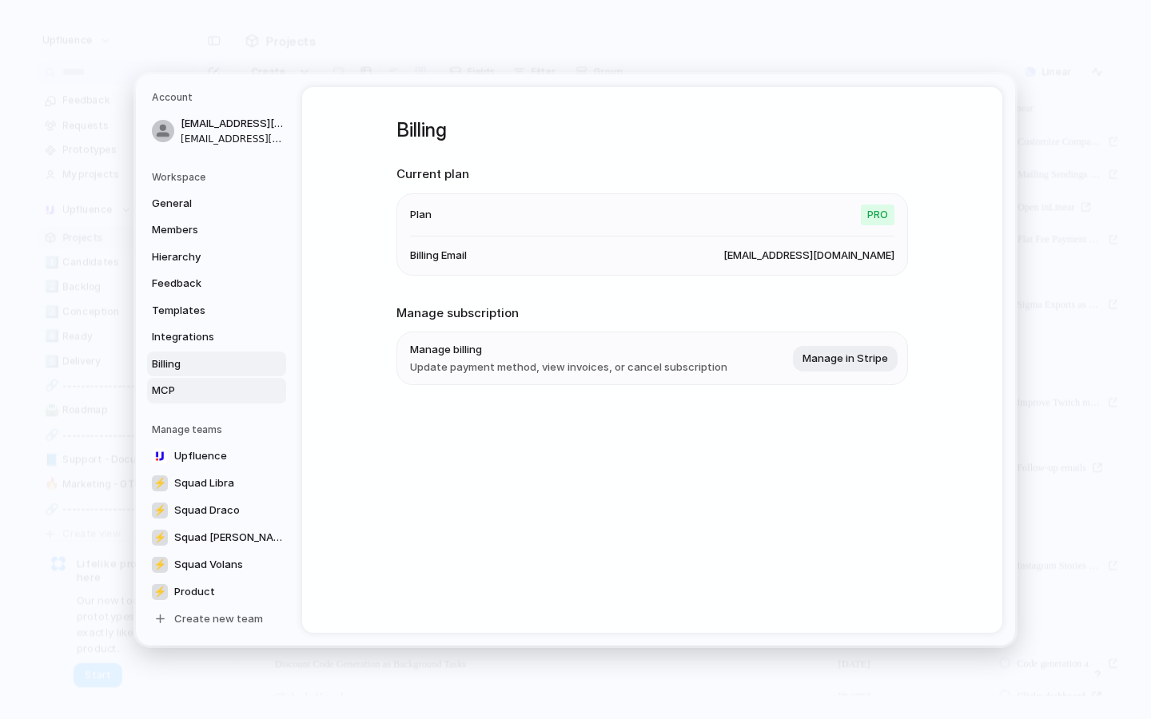
click at [155, 395] on span "MCP" at bounding box center [203, 391] width 102 height 16
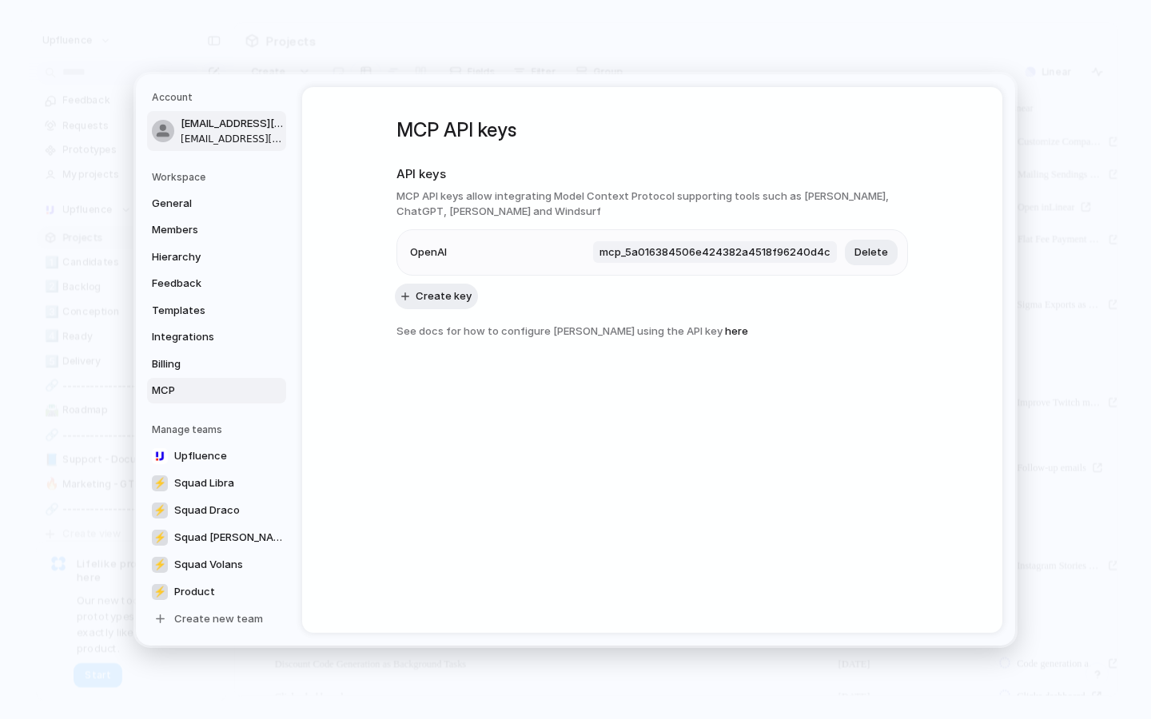
click at [199, 146] on link "[EMAIL_ADDRESS][DOMAIN_NAME] [DOMAIN_NAME][EMAIL_ADDRESS][DOMAIN_NAME]" at bounding box center [216, 131] width 139 height 40
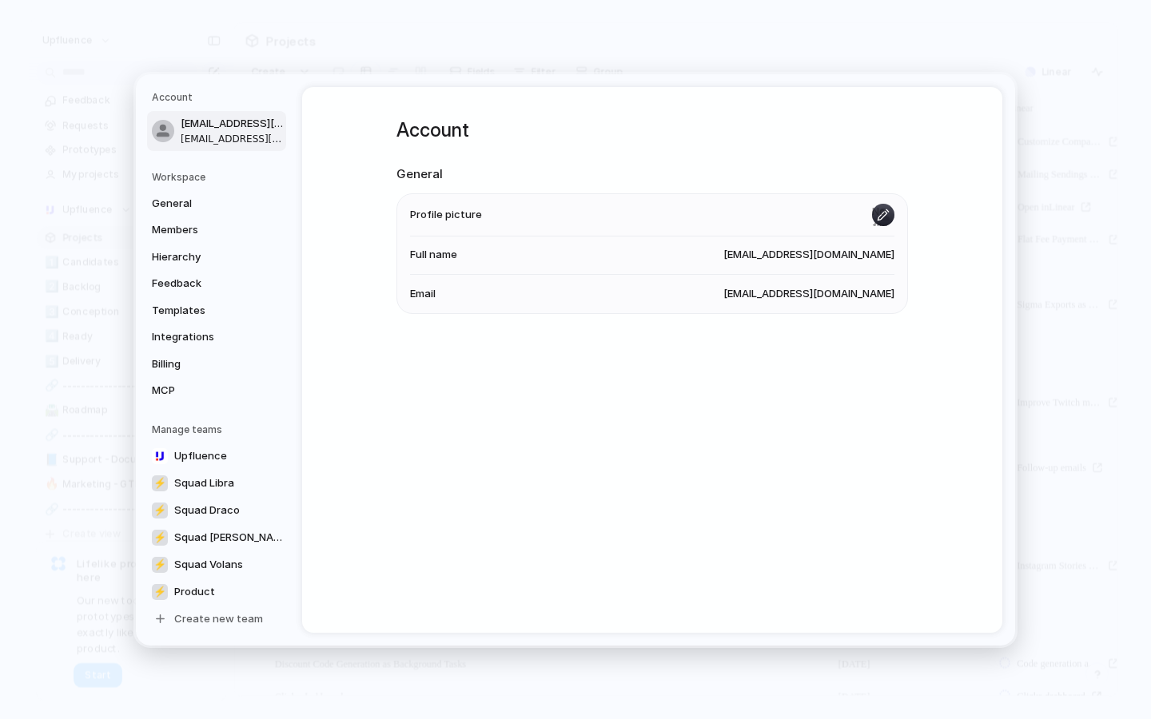
click at [885, 207] on input "file" at bounding box center [883, 214] width 22 height 22
click at [881, 214] on input "file" at bounding box center [883, 214] width 22 height 22
type input "**********"
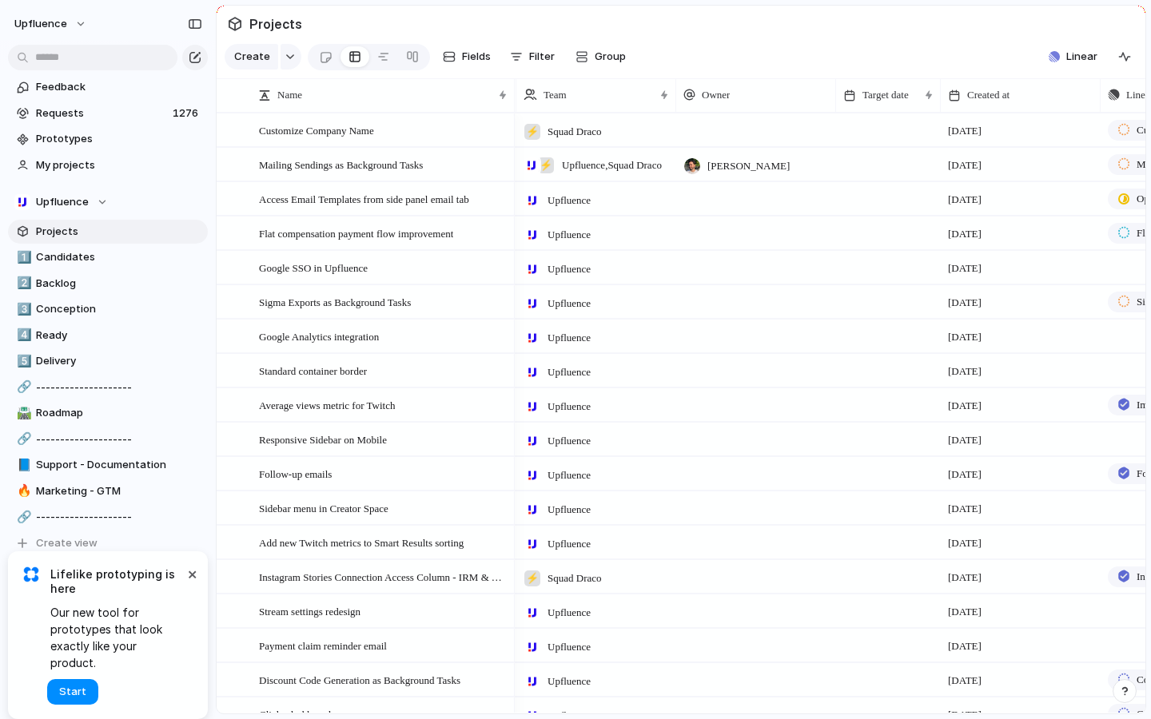
scroll to position [0, 147]
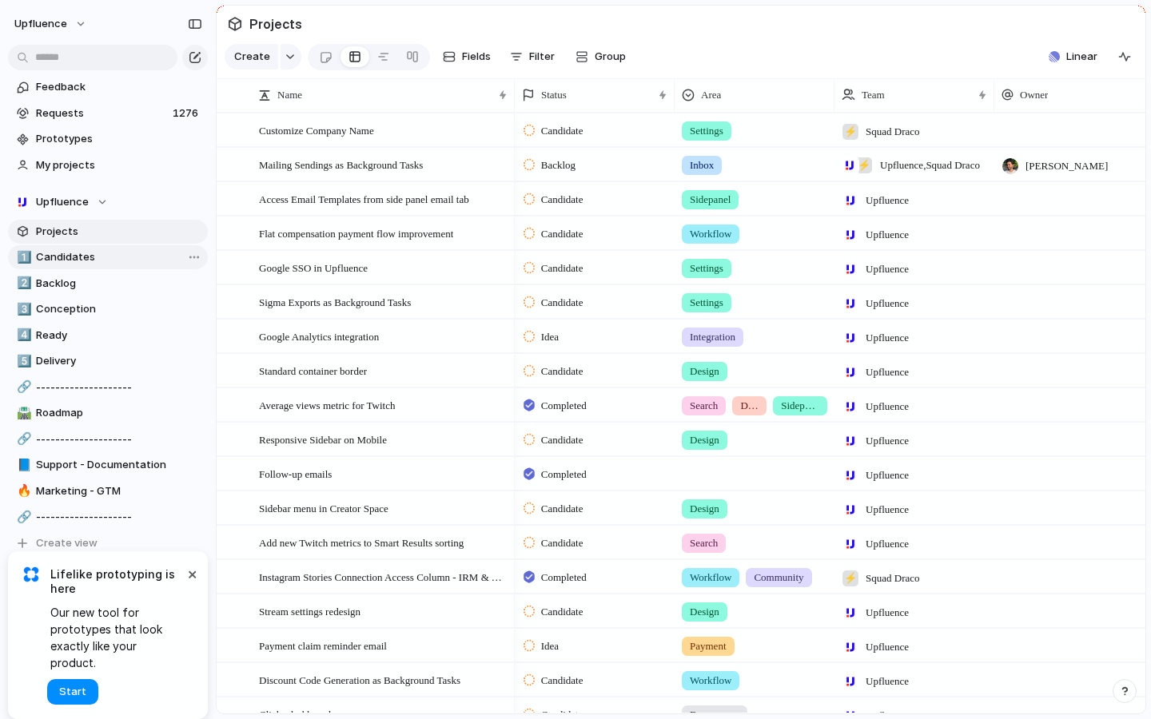
click at [58, 261] on span "Candidates" at bounding box center [119, 257] width 166 height 16
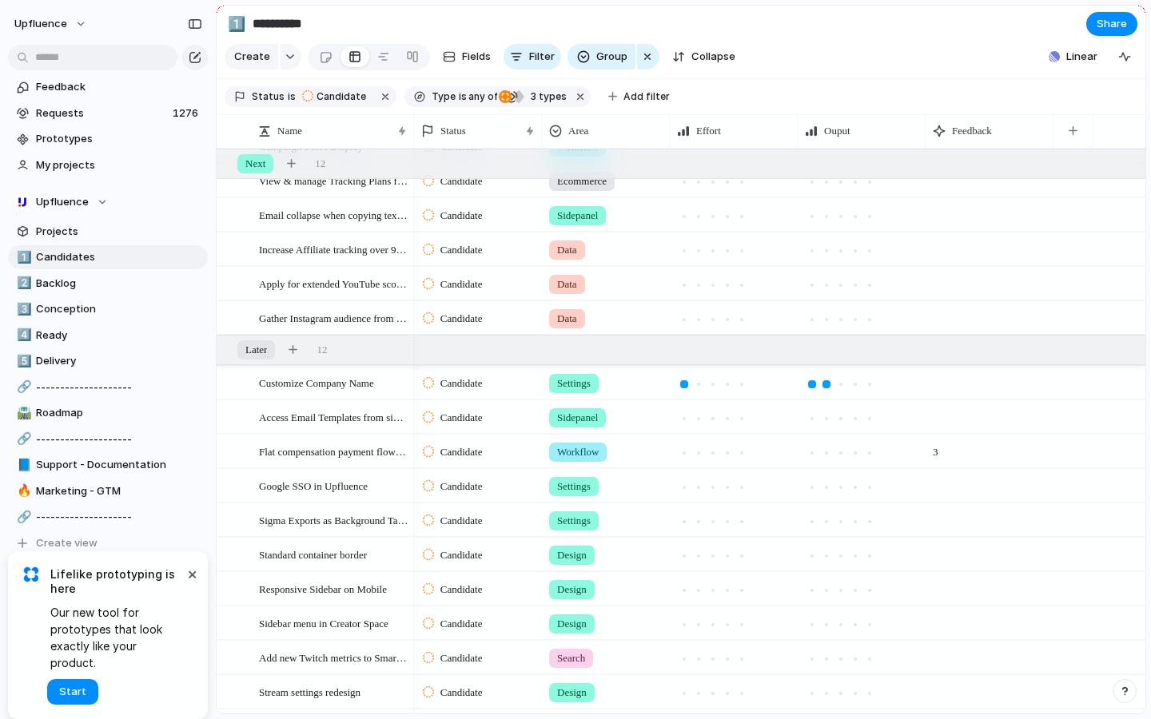
scroll to position [412, 0]
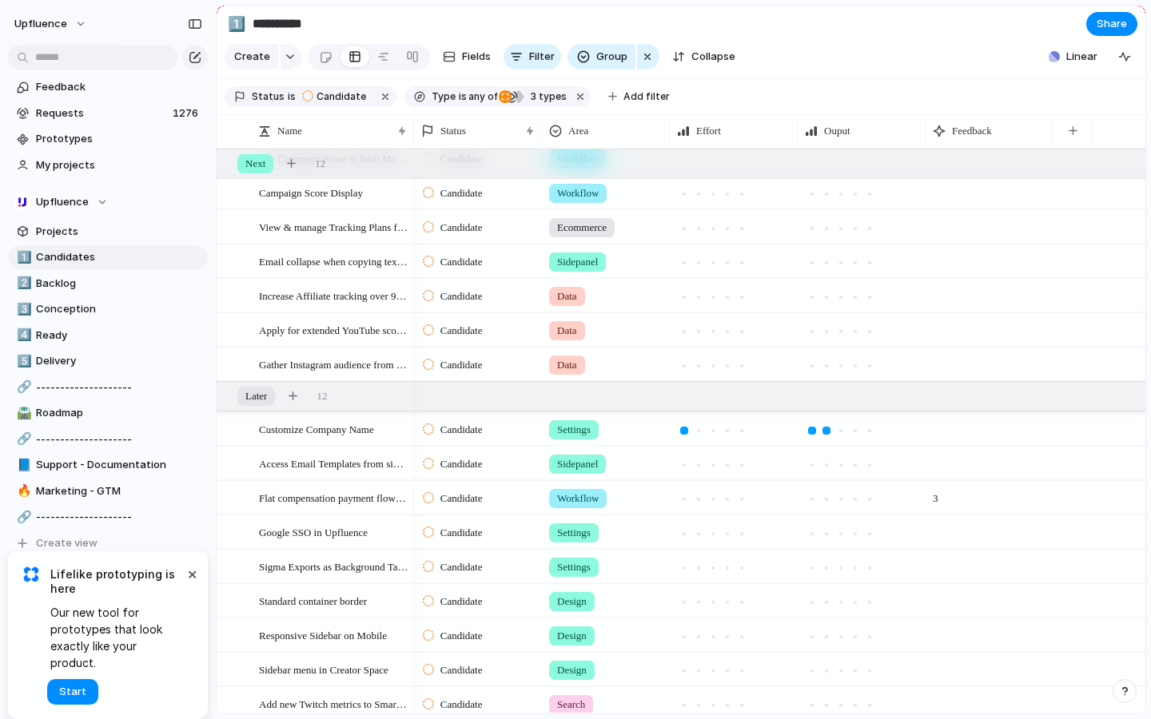
click at [943, 503] on span "3" at bounding box center [935, 494] width 18 height 25
click at [966, 499] on div "3" at bounding box center [989, 494] width 126 height 25
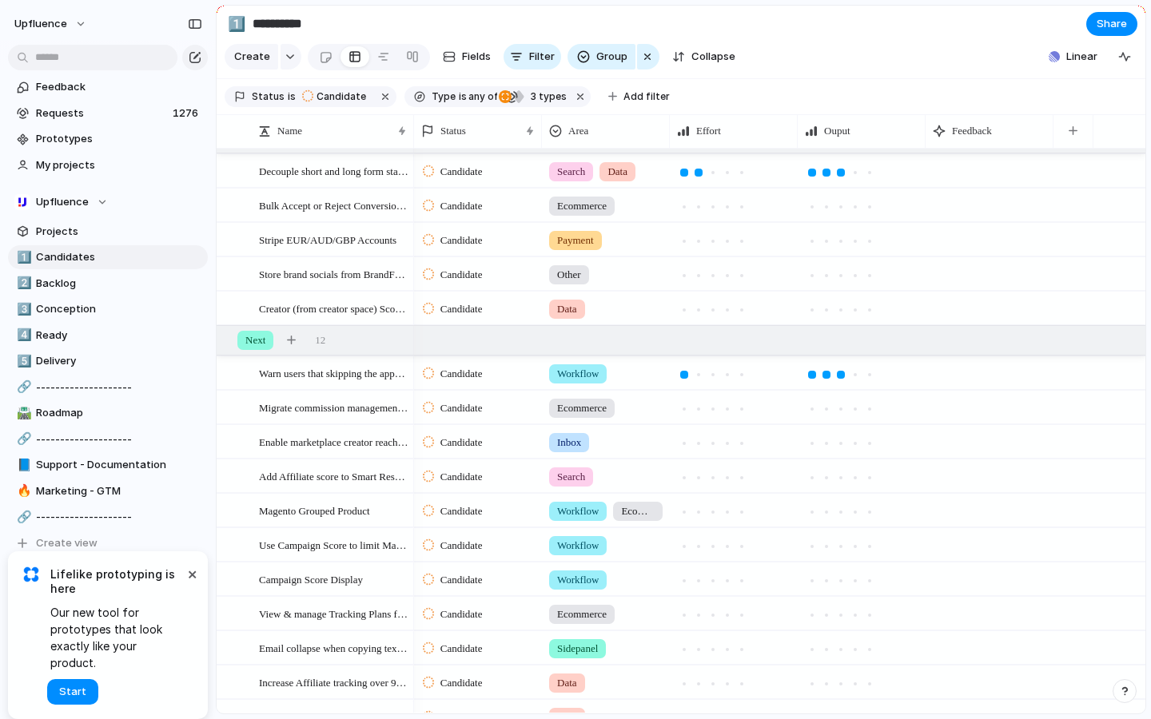
scroll to position [0, 0]
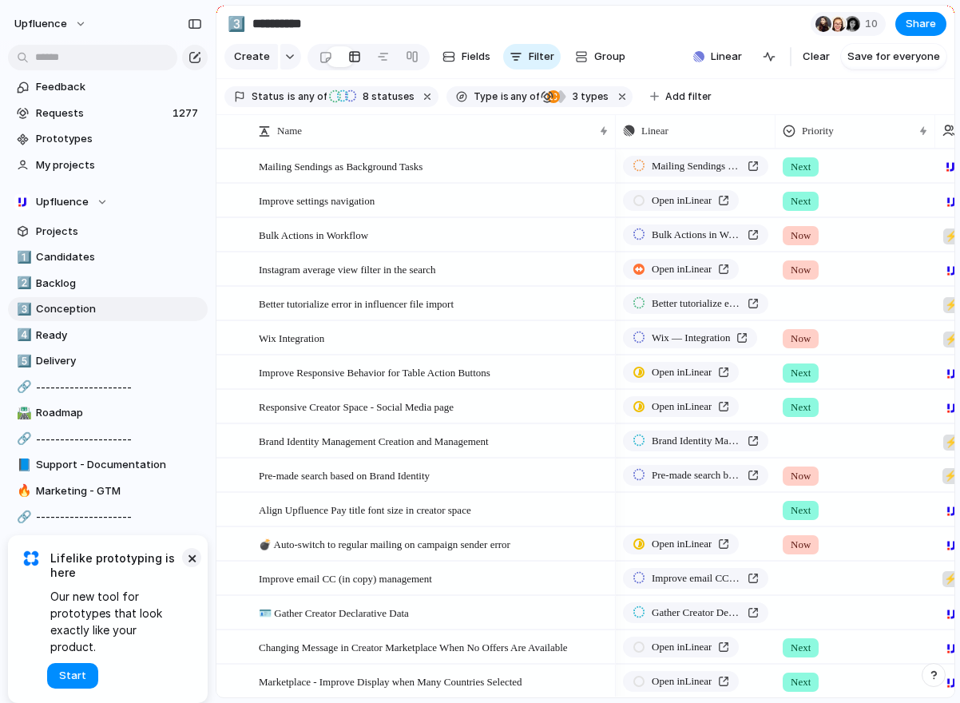
click at [186, 567] on button "×" at bounding box center [191, 557] width 19 height 19
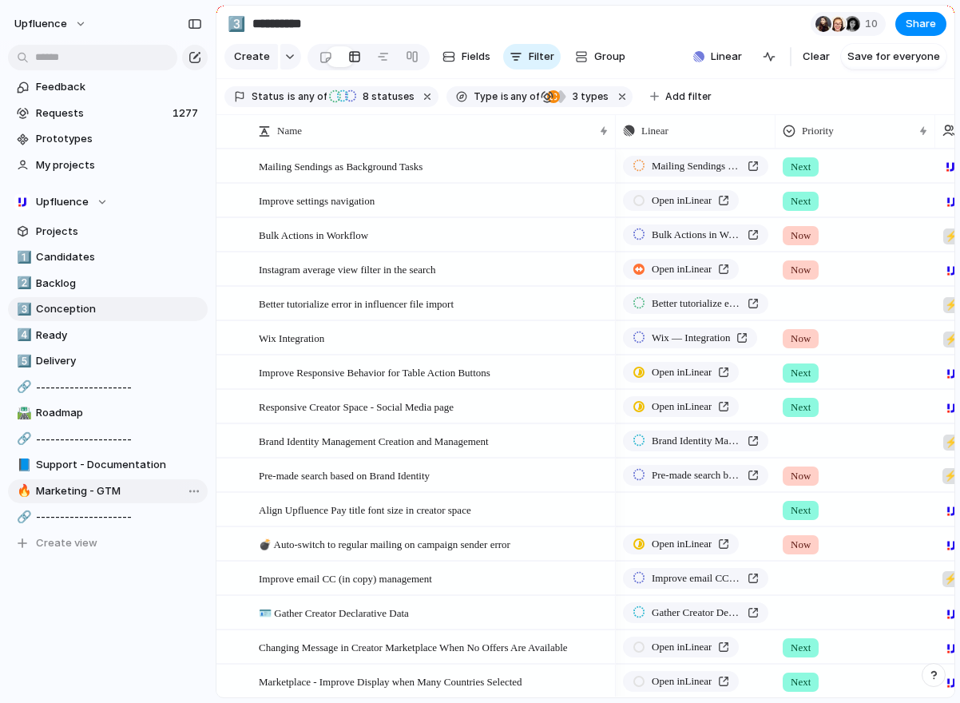
click at [75, 487] on span "Marketing - GTM" at bounding box center [119, 491] width 166 height 16
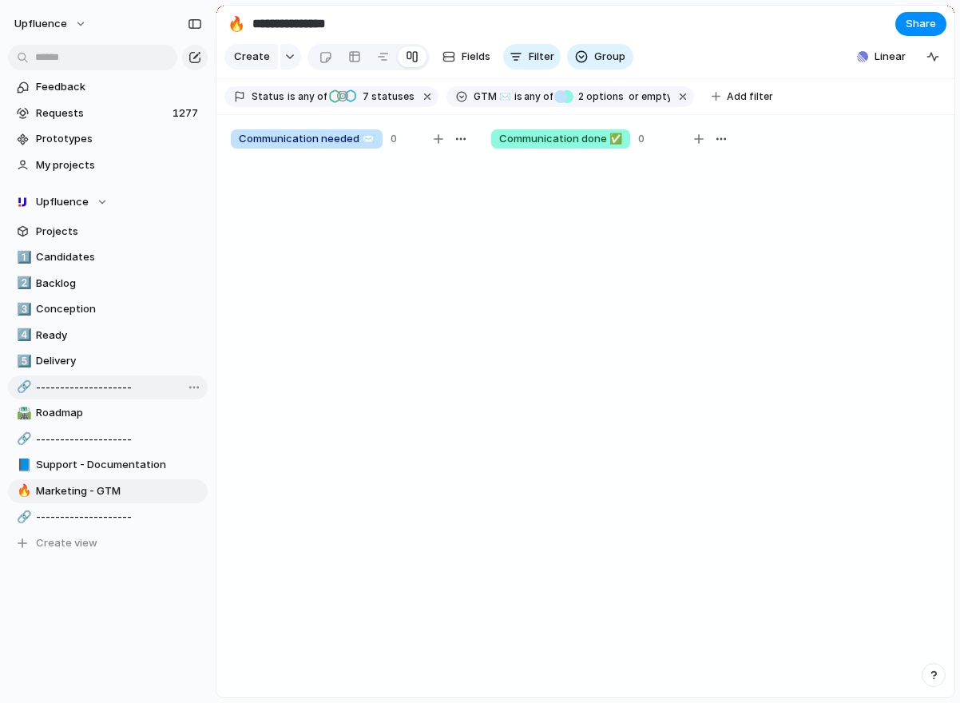
click at [62, 387] on span "--------------------" at bounding box center [119, 388] width 166 height 16
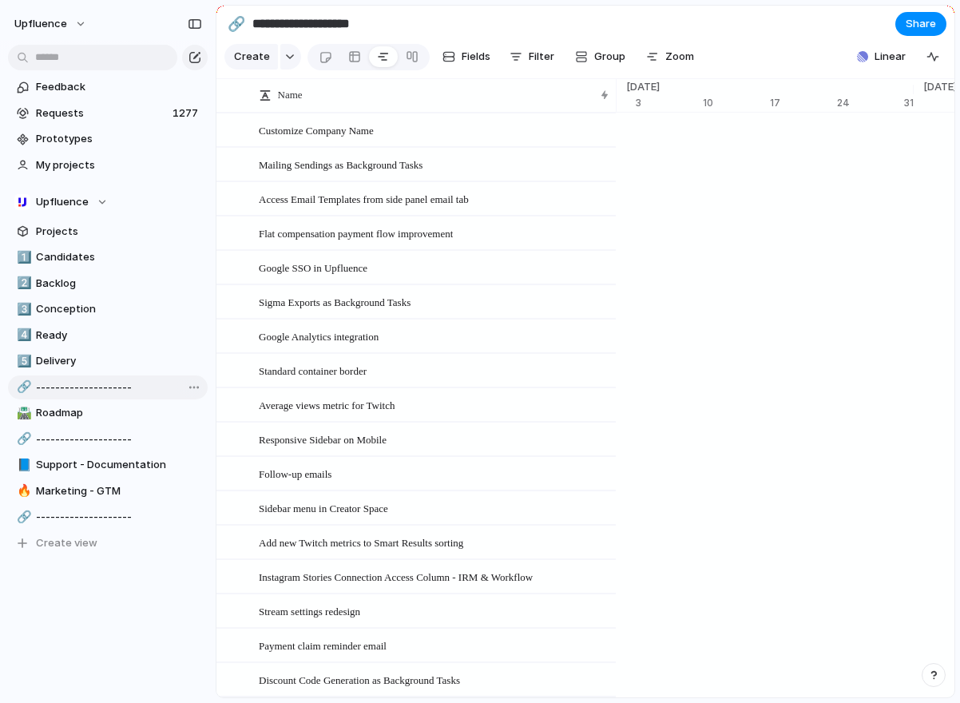
scroll to position [0, 10466]
click at [68, 407] on span "Roadmap" at bounding box center [119, 413] width 166 height 16
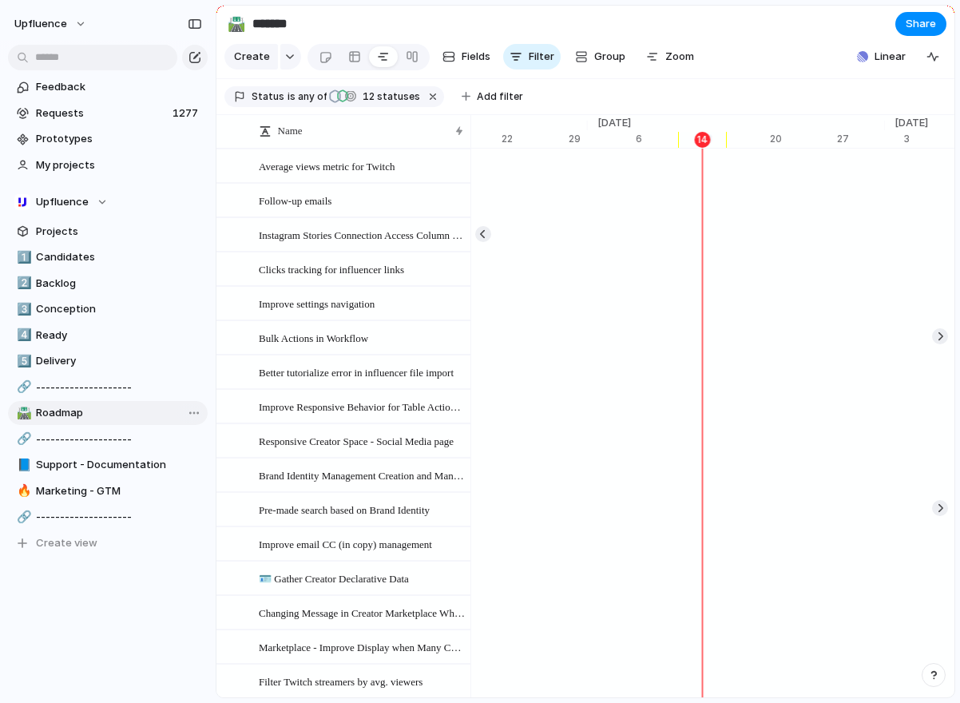
scroll to position [0, 10393]
click at [54, 491] on span "Marketing - GTM" at bounding box center [119, 491] width 166 height 16
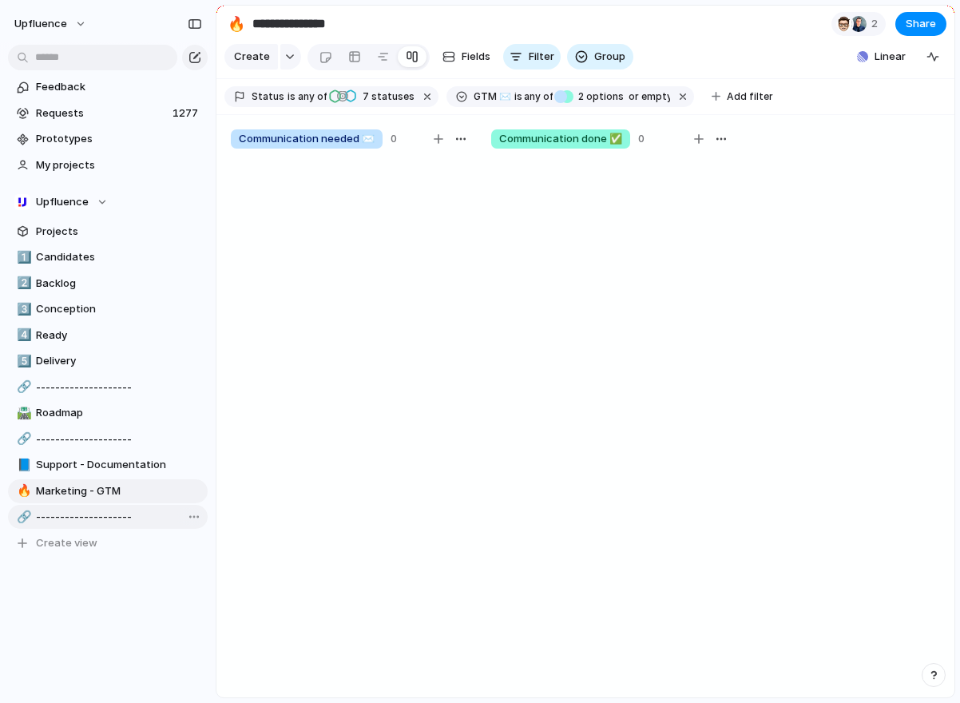
click at [46, 511] on span "--------------------" at bounding box center [119, 517] width 166 height 16
type input "**********"
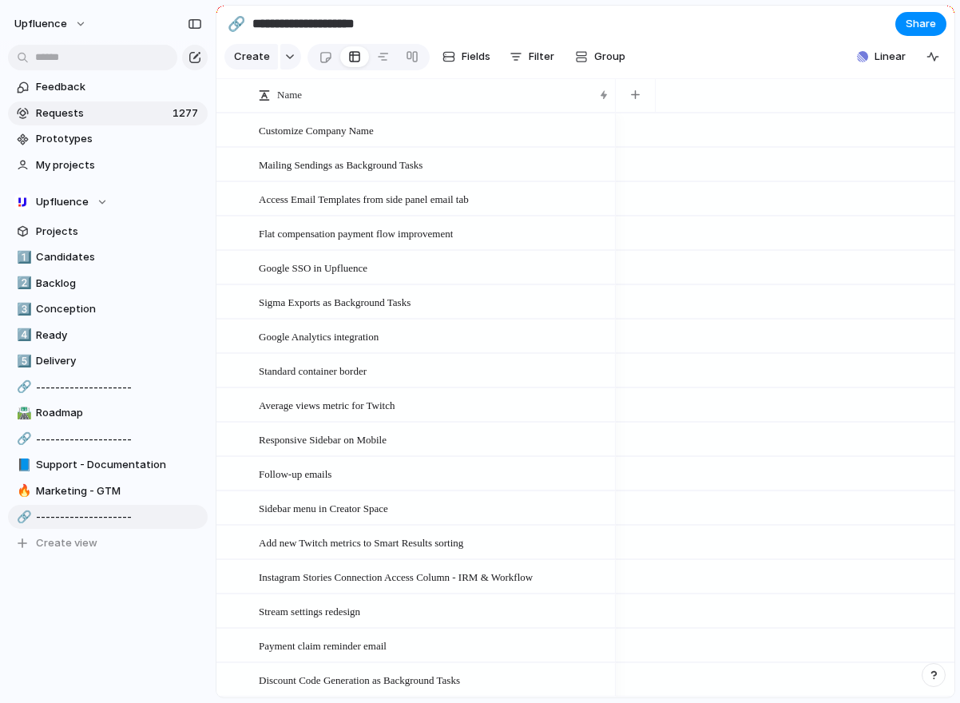
click at [51, 107] on span "Requests" at bounding box center [102, 113] width 132 height 16
